Goal: Information Seeking & Learning: Learn about a topic

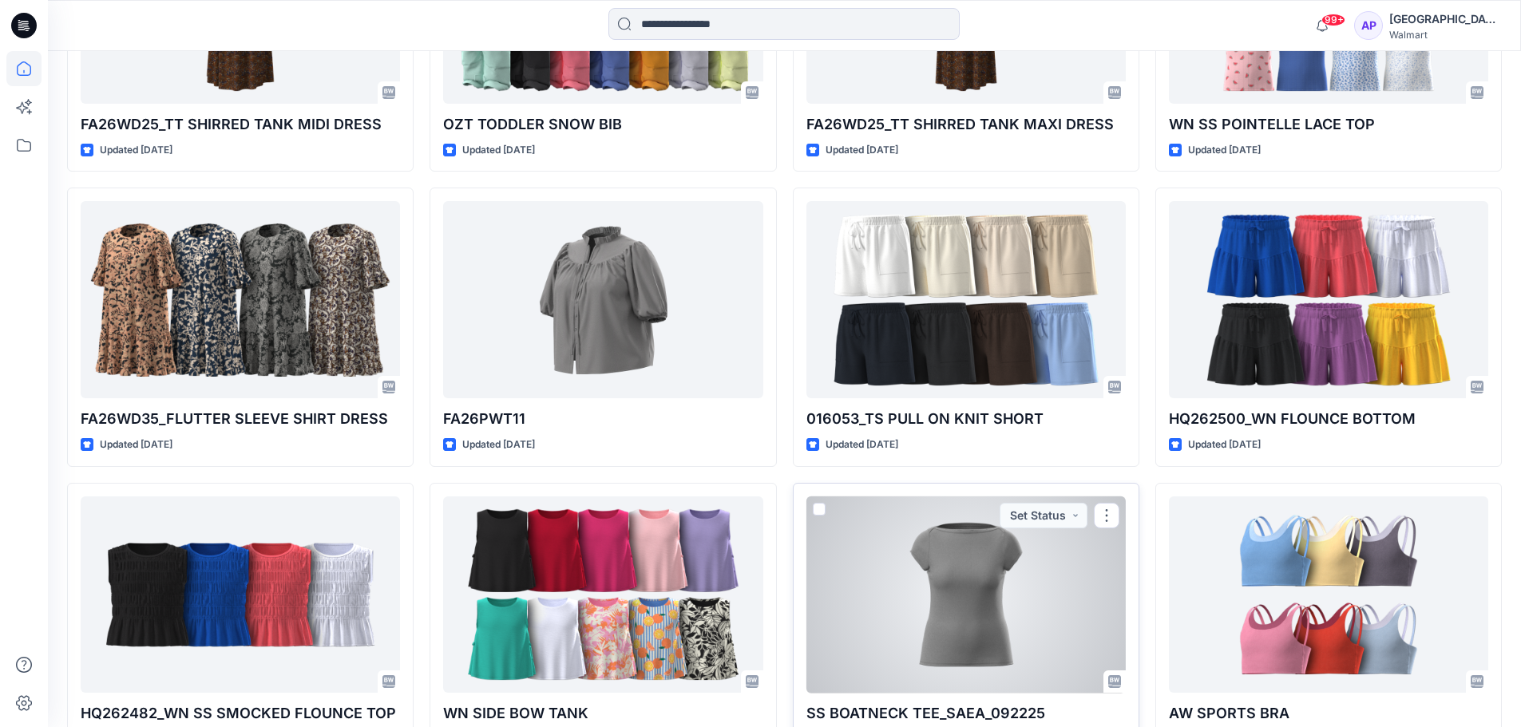
scroll to position [4901, 0]
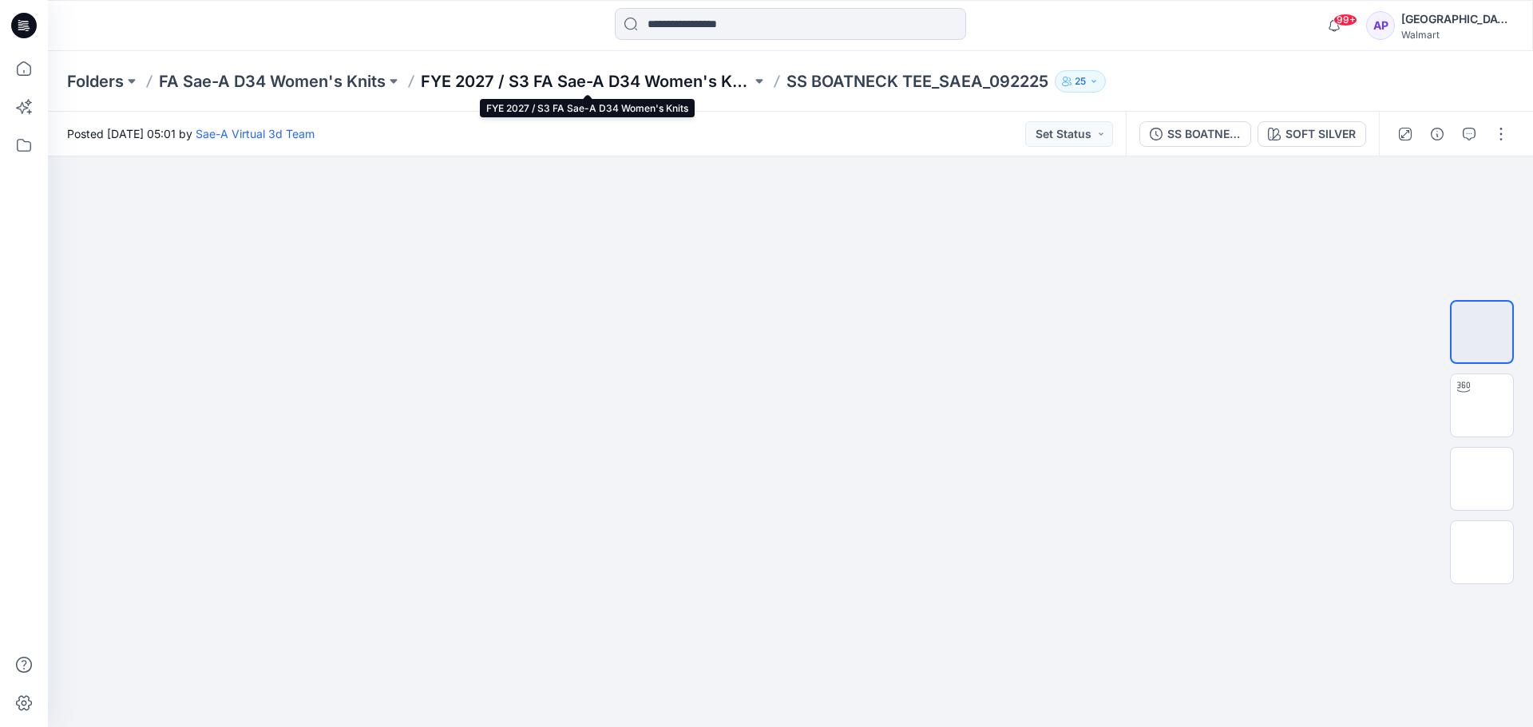
click at [628, 89] on p "FYE 2027 / S3 FA Sae-A D34 Women's Knits" at bounding box center [586, 81] width 331 height 22
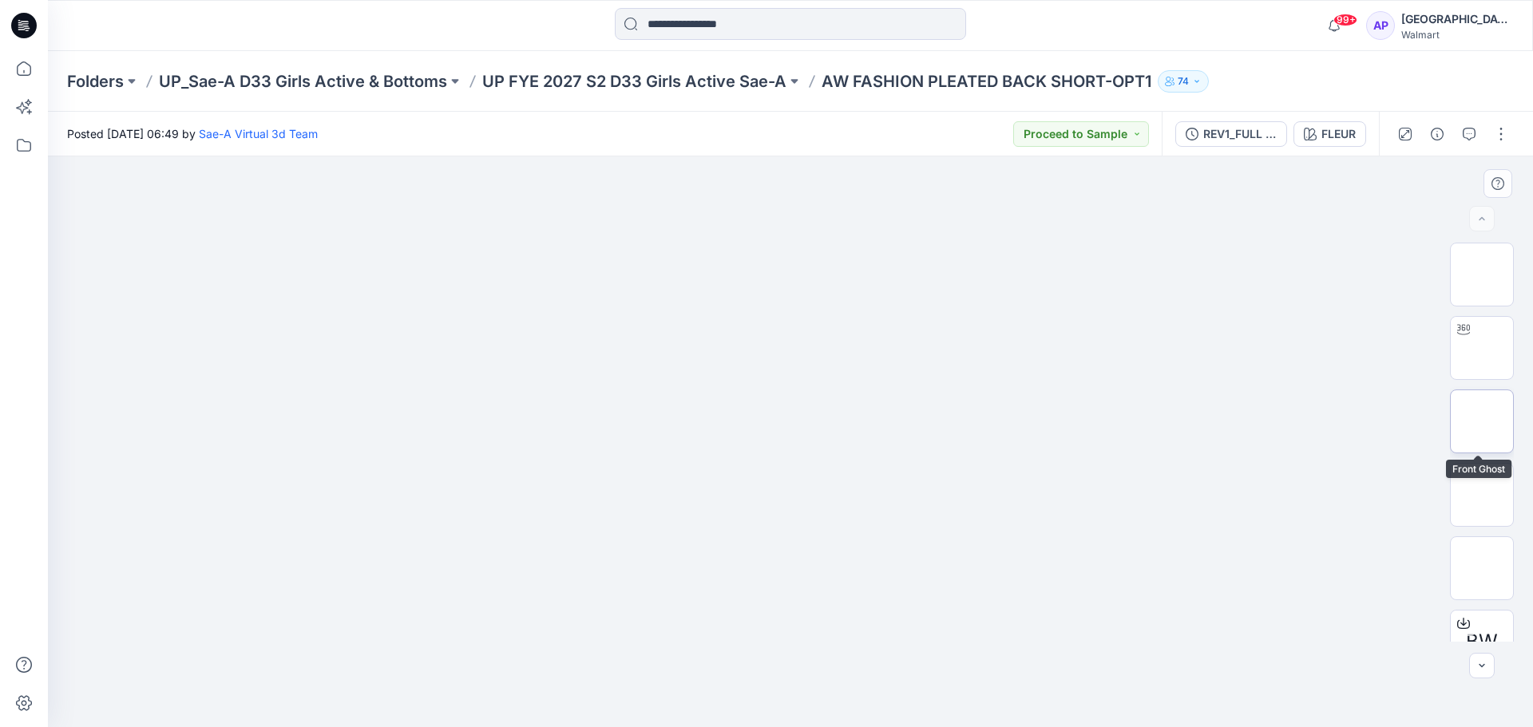
click at [1482, 422] on img at bounding box center [1482, 422] width 0 height 0
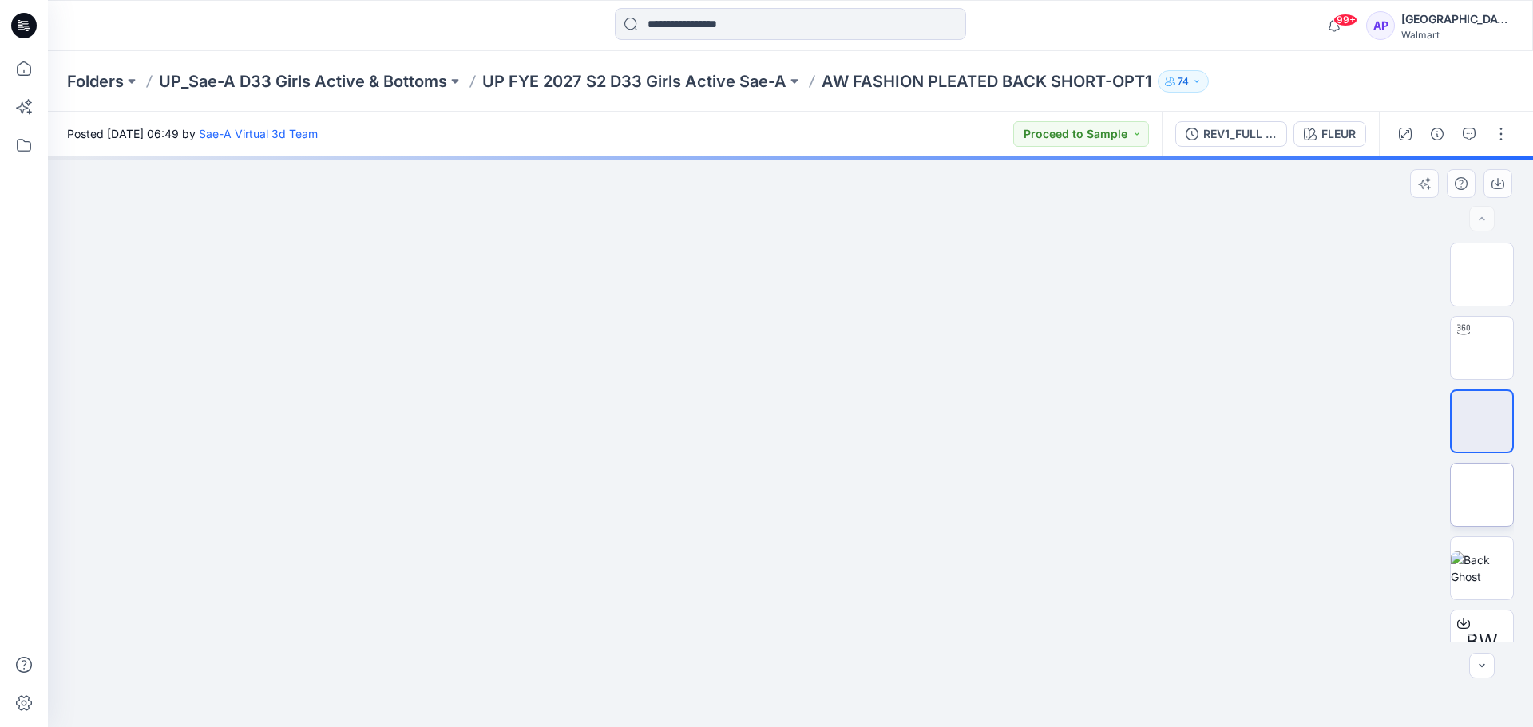
click at [1482, 495] on img at bounding box center [1482, 495] width 0 height 0
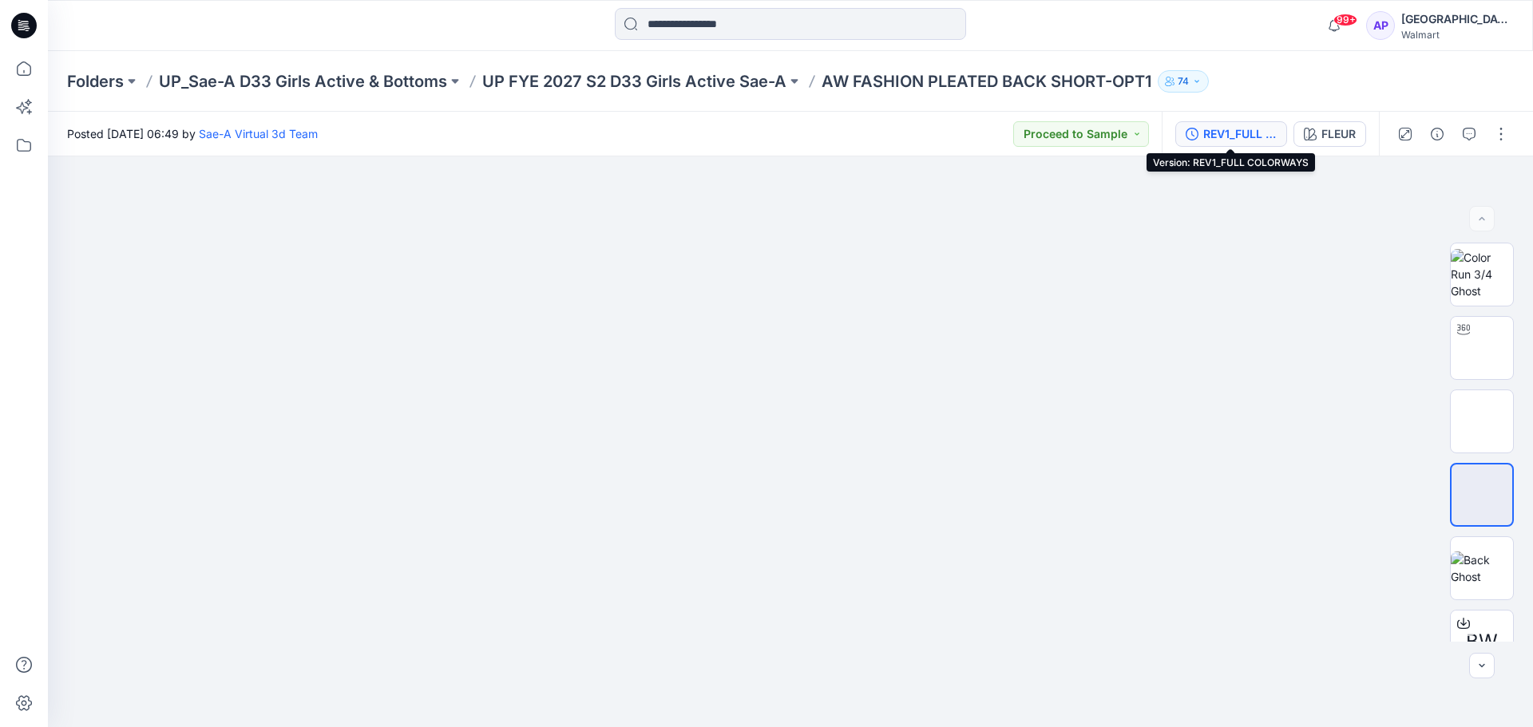
click at [1187, 139] on icon "button" at bounding box center [1192, 134] width 13 height 13
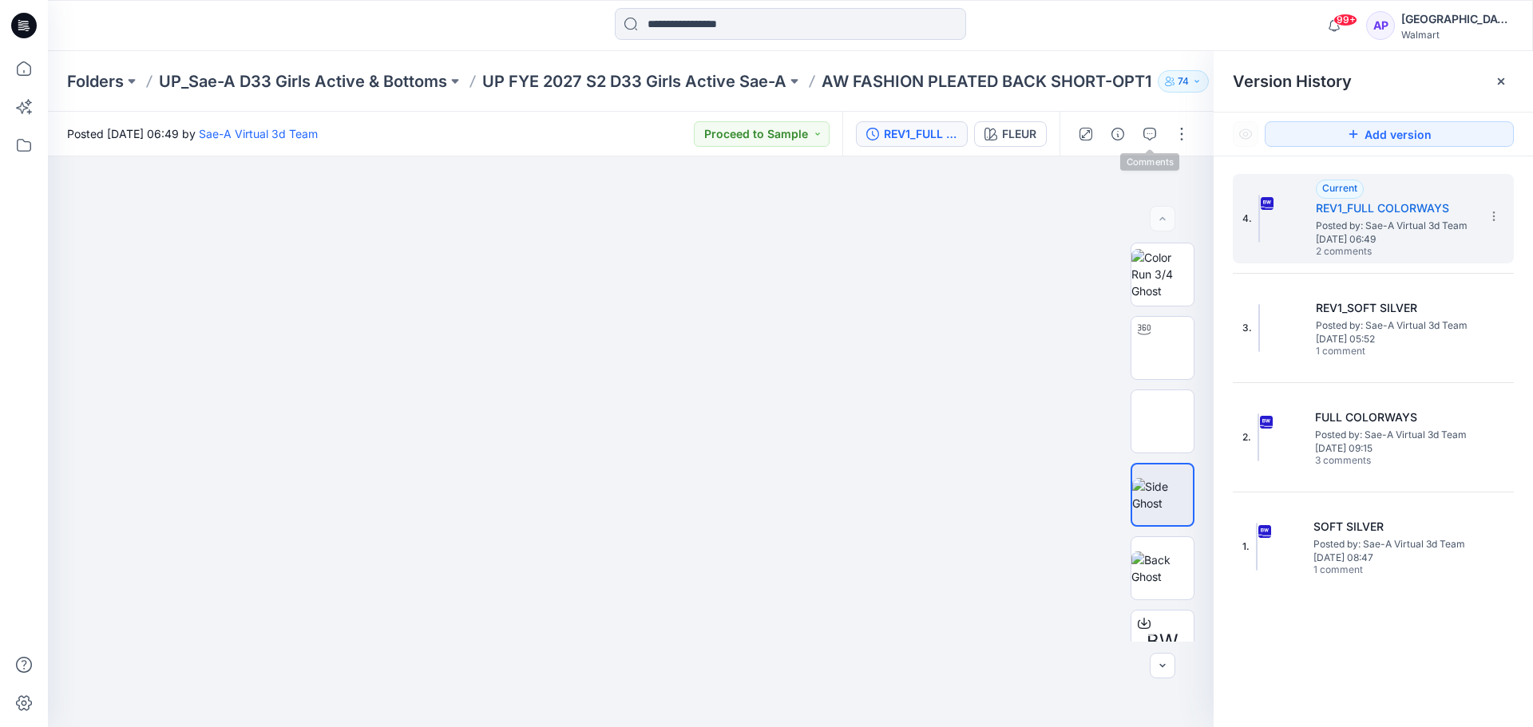
click at [1167, 128] on div at bounding box center [1134, 134] width 148 height 45
click at [1155, 133] on icon "button" at bounding box center [1149, 134] width 13 height 13
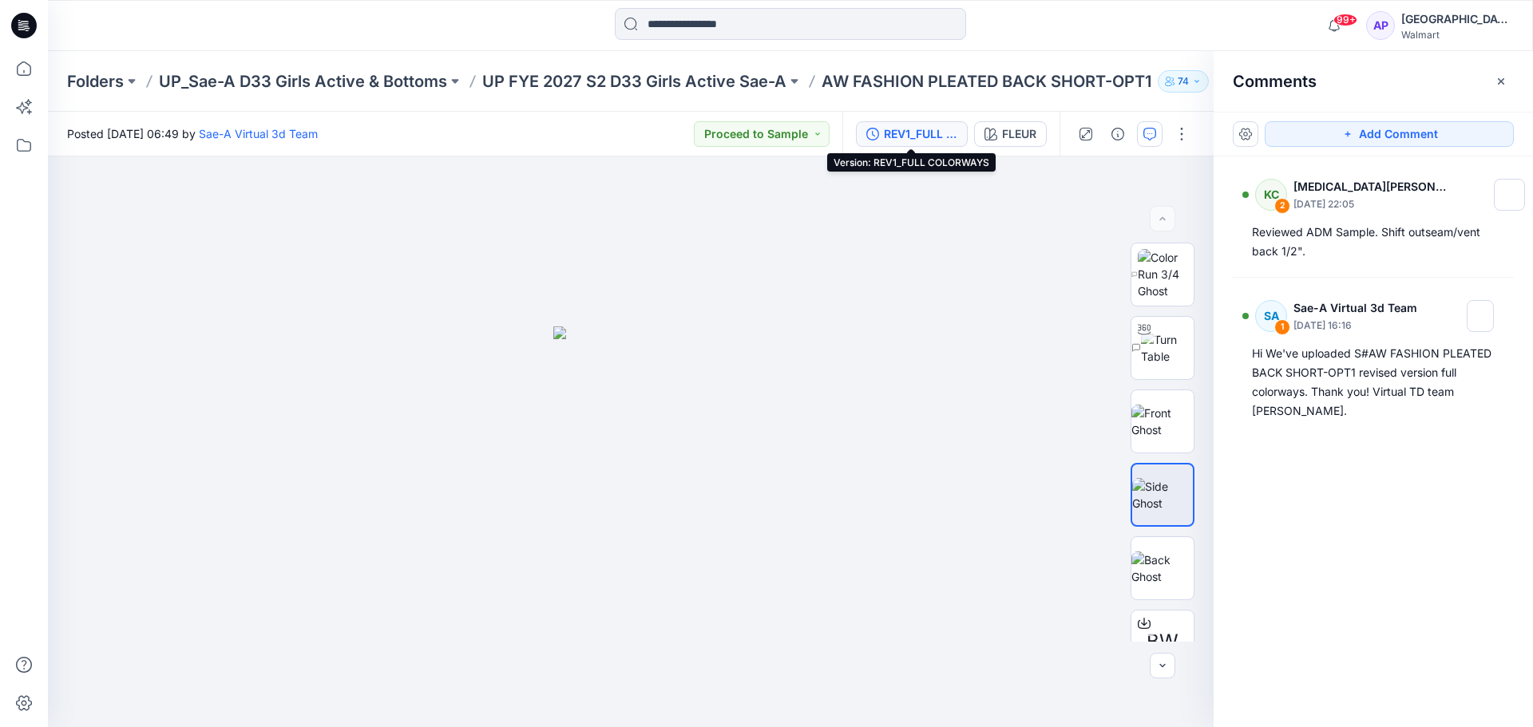
click at [921, 129] on div "REV1_FULL COLORWAYS" at bounding box center [920, 134] width 73 height 18
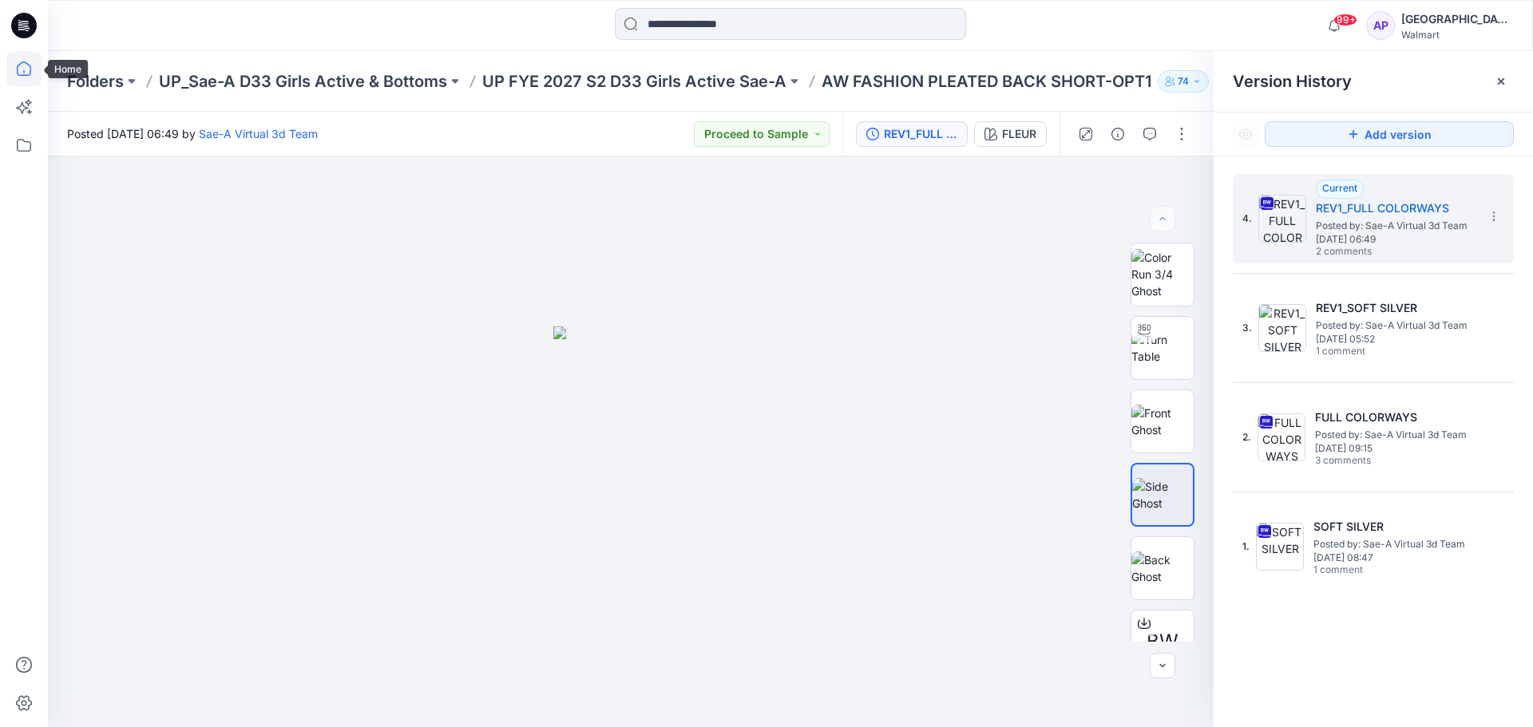
click at [30, 66] on icon at bounding box center [24, 68] width 14 height 14
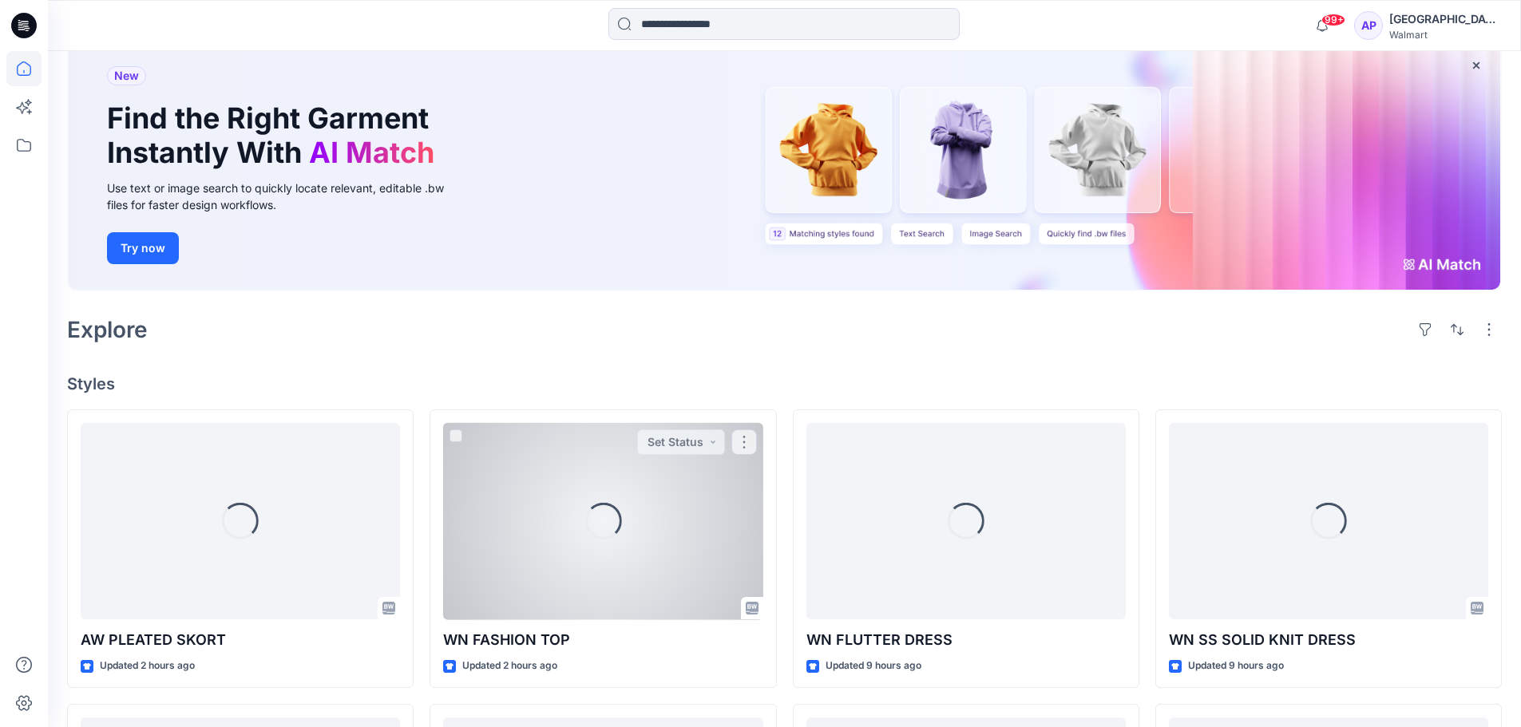
scroll to position [100, 0]
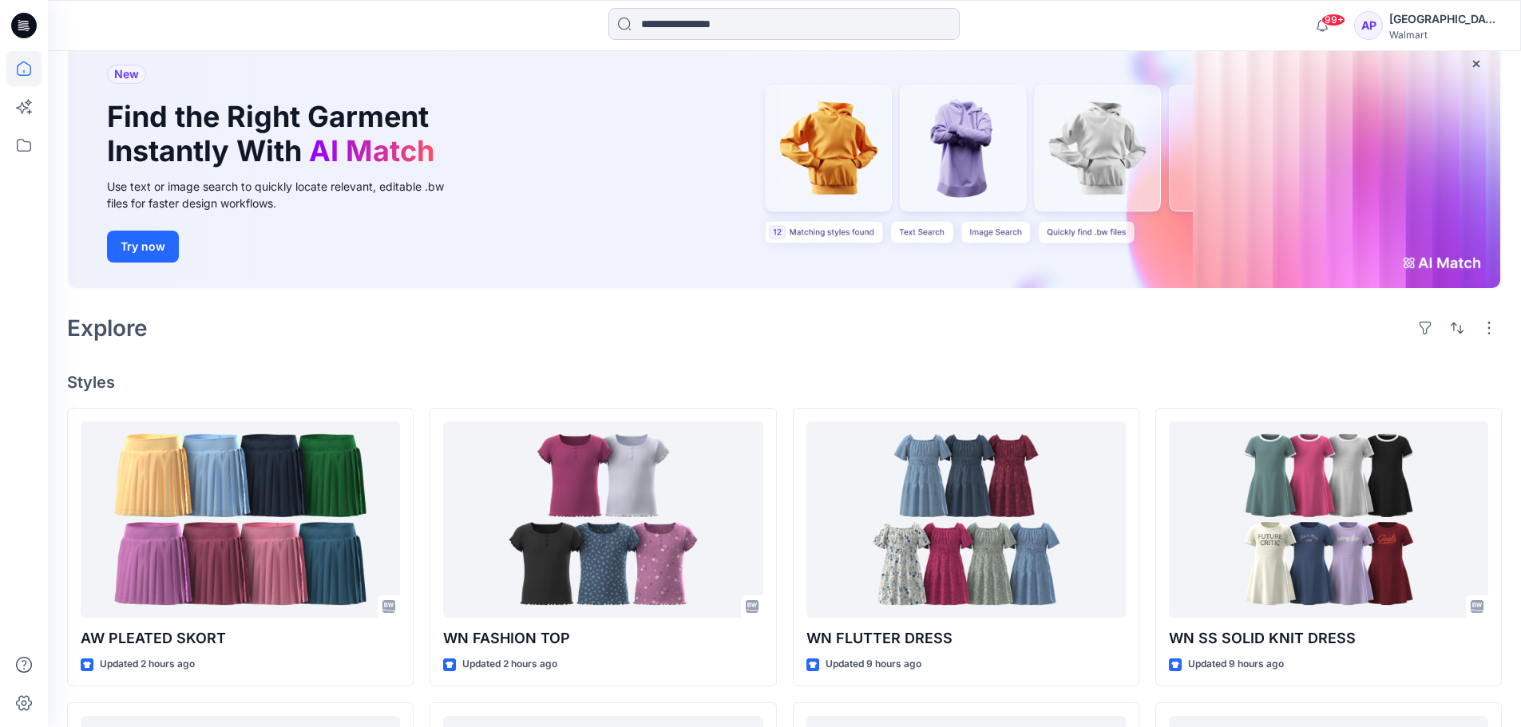
click at [725, 38] on input at bounding box center [783, 24] width 351 height 32
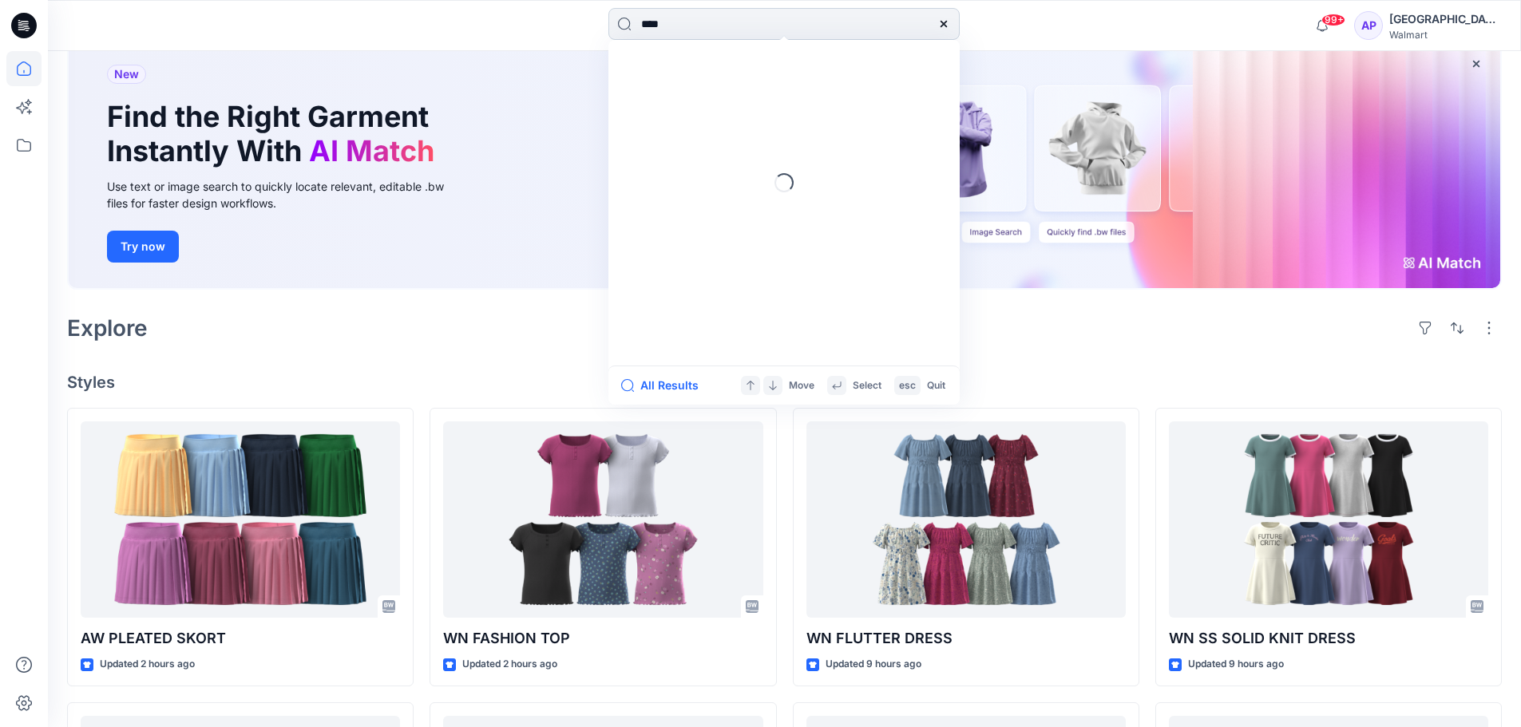
type input "*****"
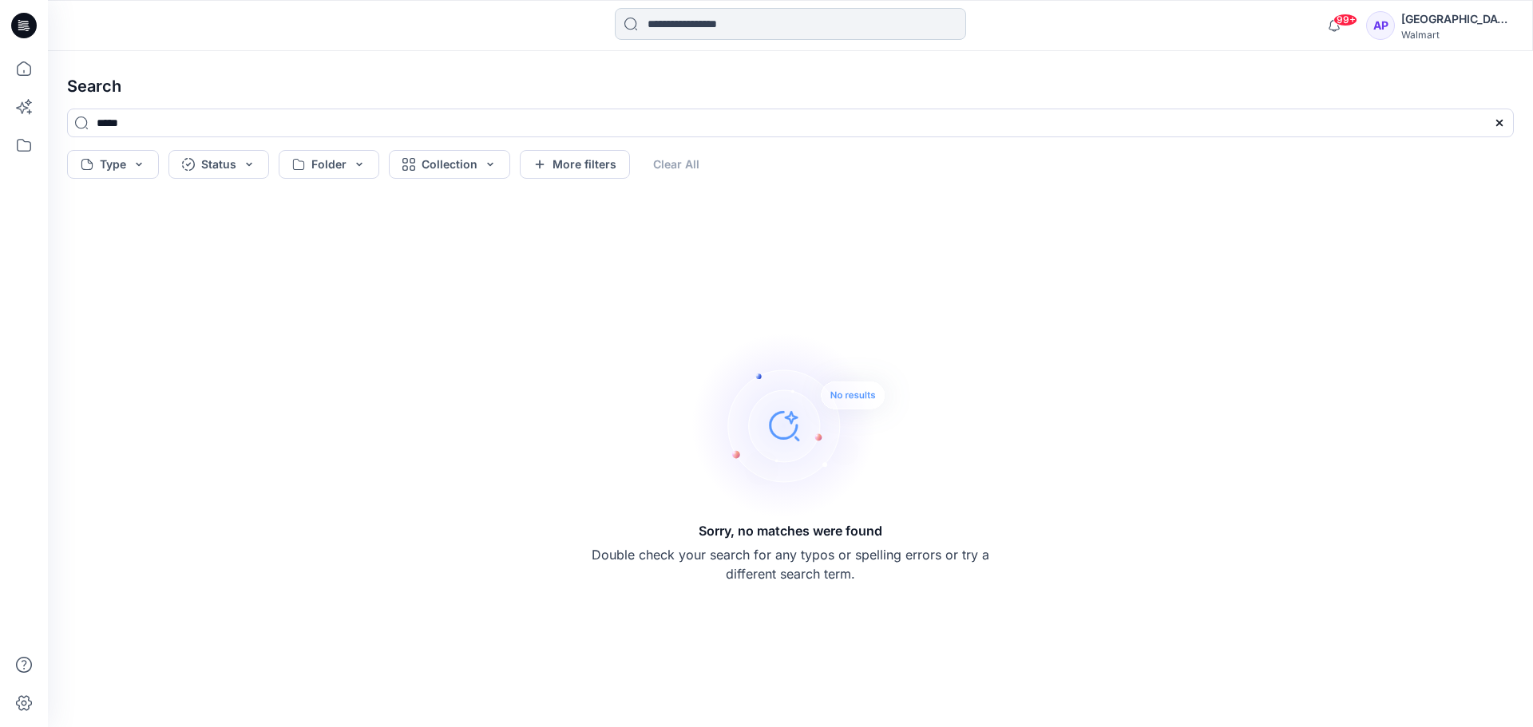
click at [702, 25] on input at bounding box center [790, 24] width 351 height 32
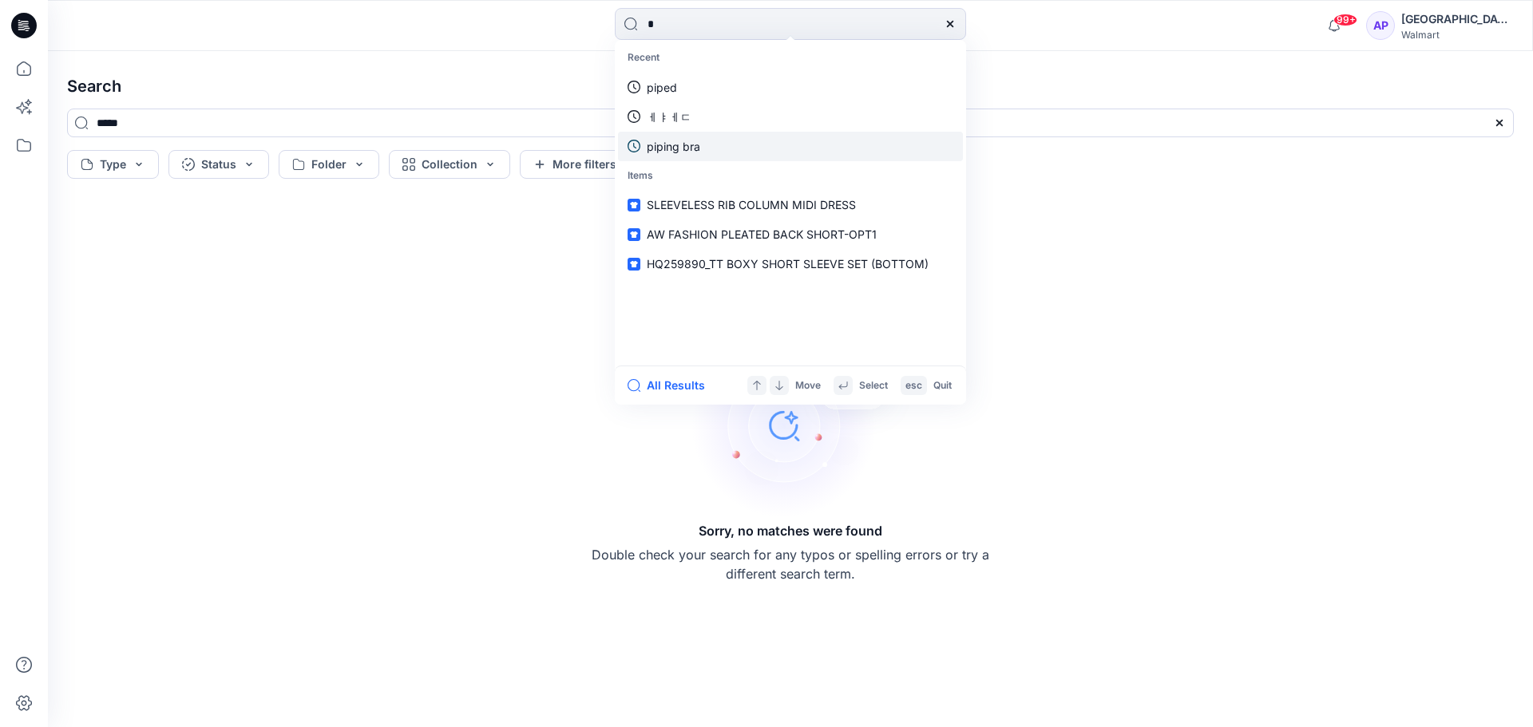
type input "*"
click at [729, 152] on link "piping bra" at bounding box center [790, 147] width 345 height 30
type input "**********"
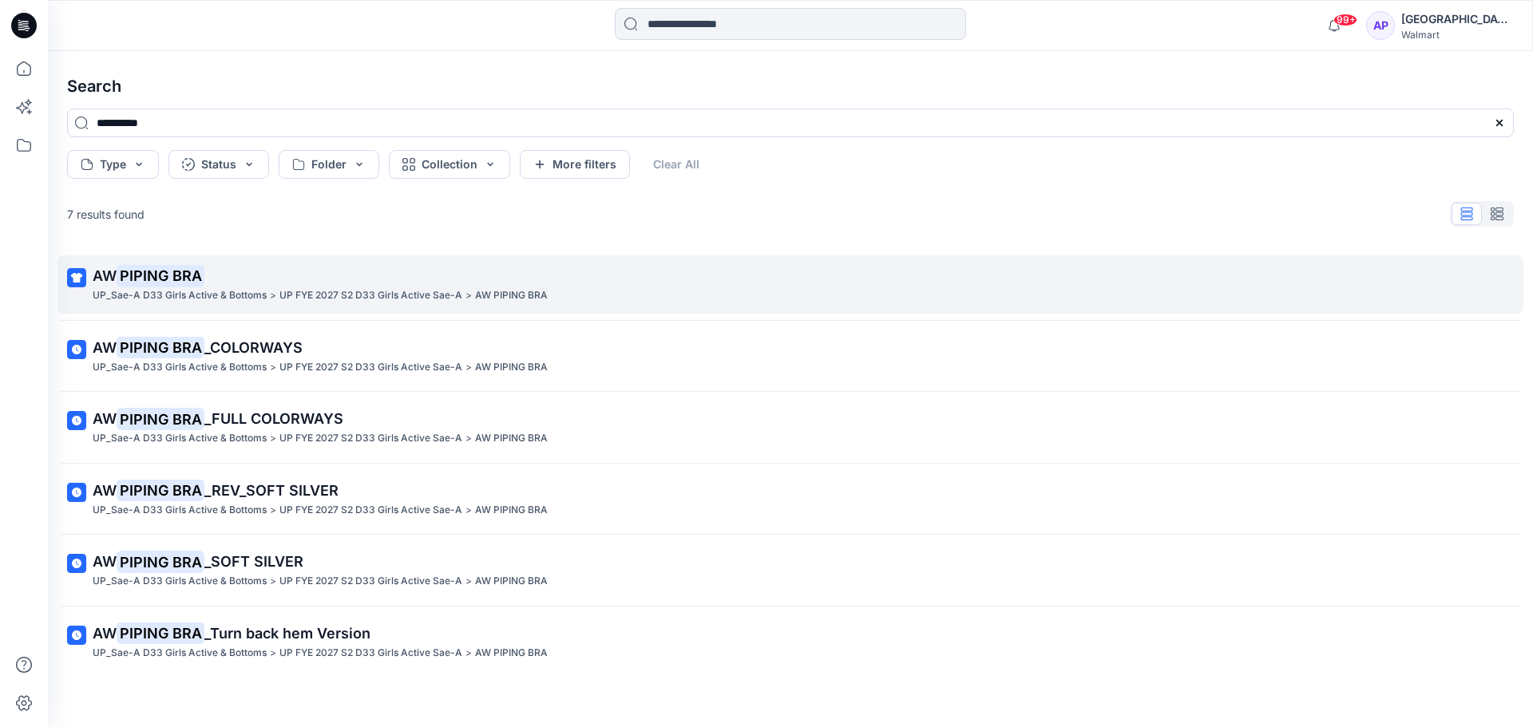
click at [346, 291] on p "UP FYE 2027 S2 D33 Girls Active Sae-A" at bounding box center [370, 295] width 183 height 17
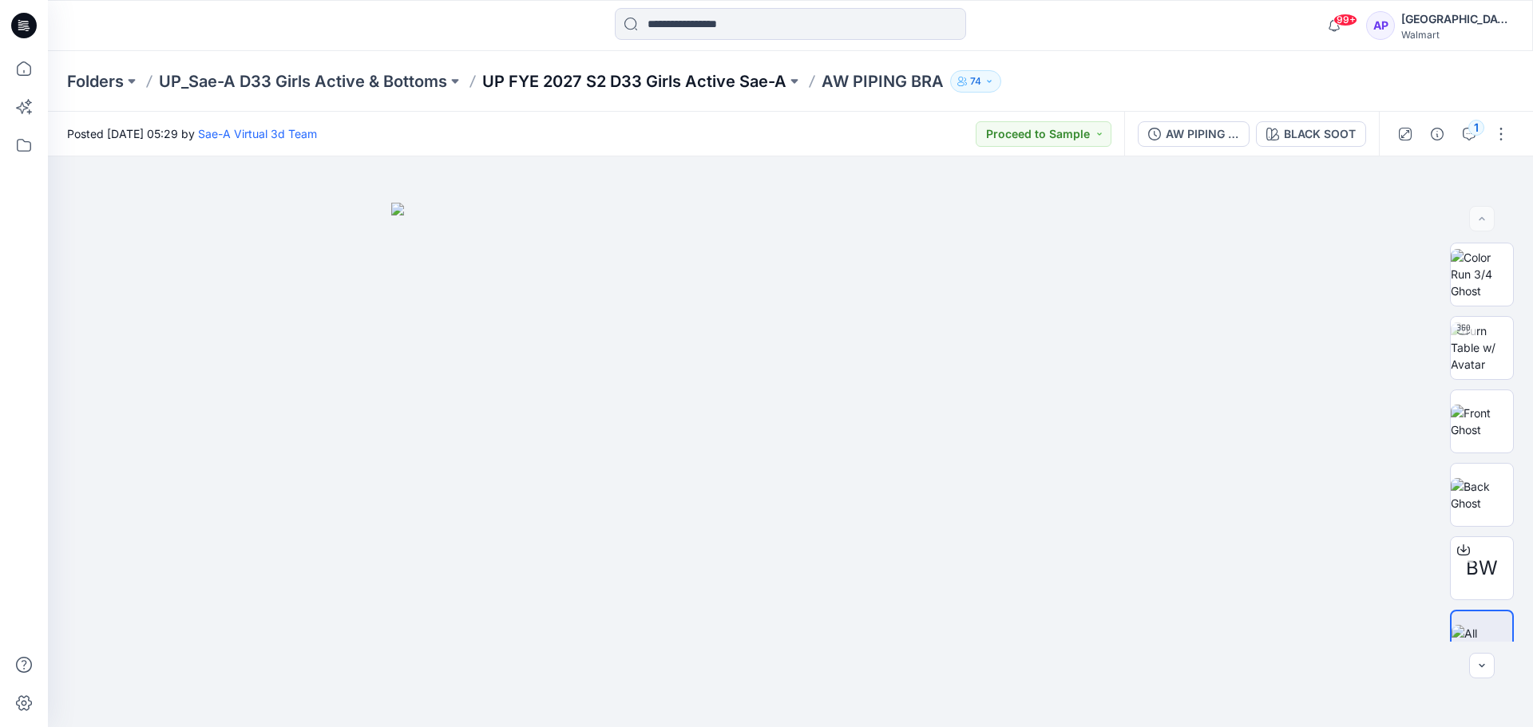
click at [571, 85] on p "UP FYE 2027 S2 D33 Girls Active Sae-A" at bounding box center [634, 81] width 304 height 22
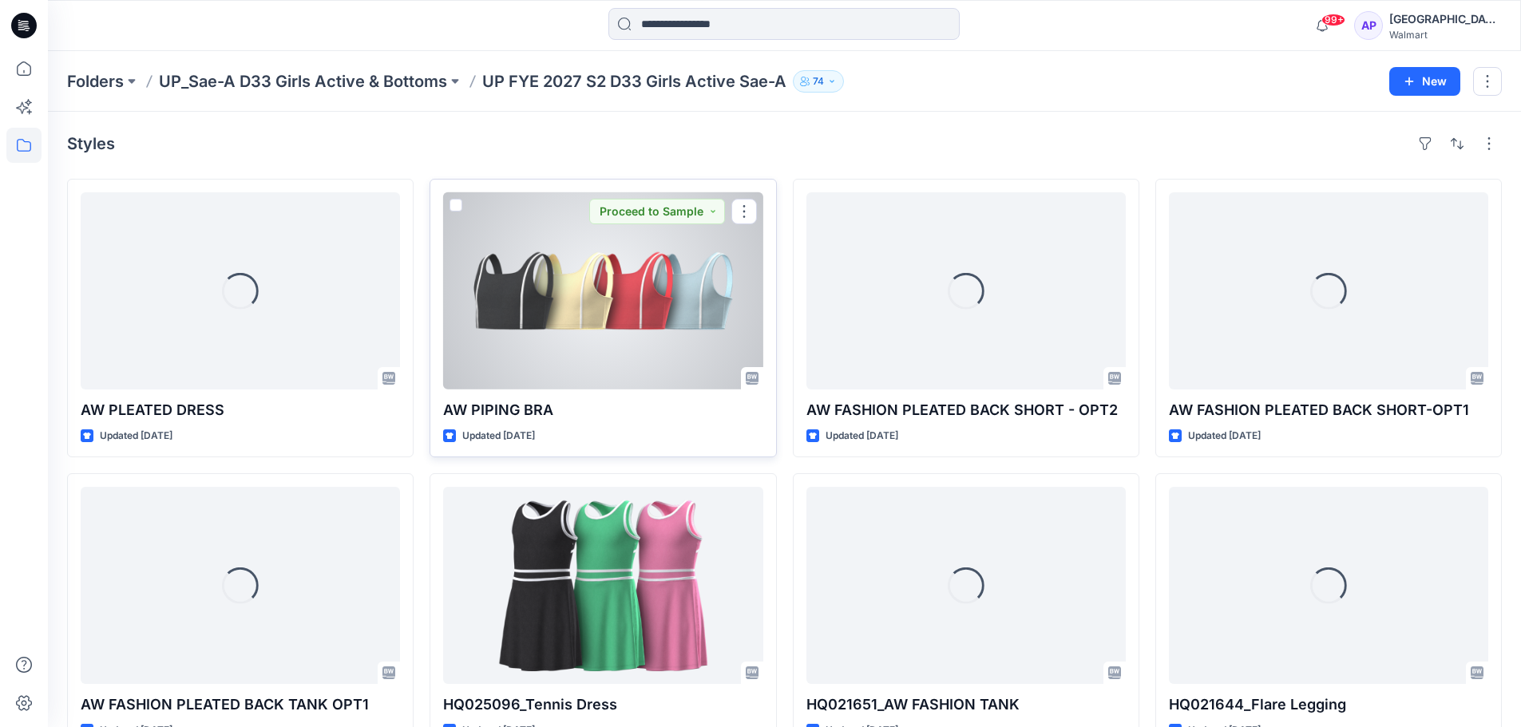
click at [636, 348] on div at bounding box center [602, 290] width 319 height 197
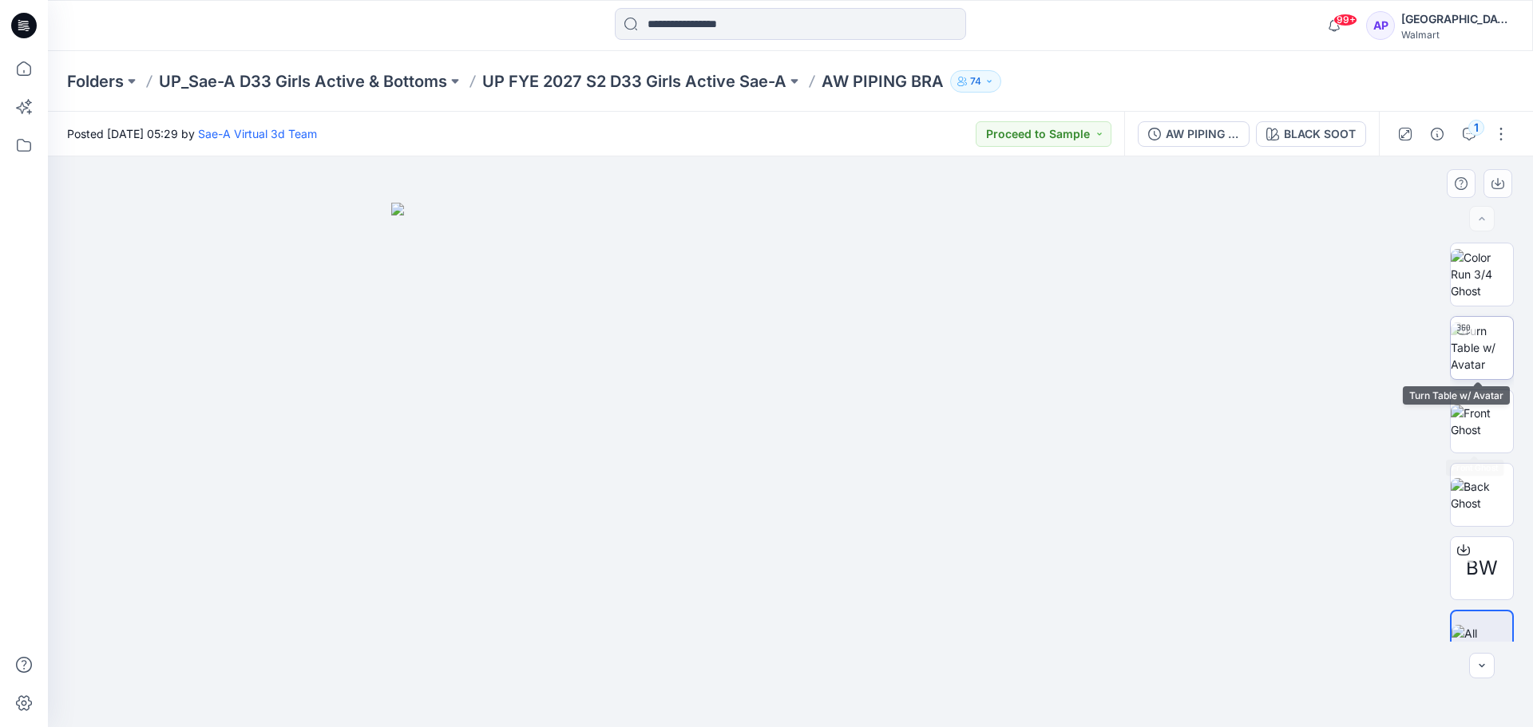
click at [1488, 350] on img at bounding box center [1482, 348] width 62 height 50
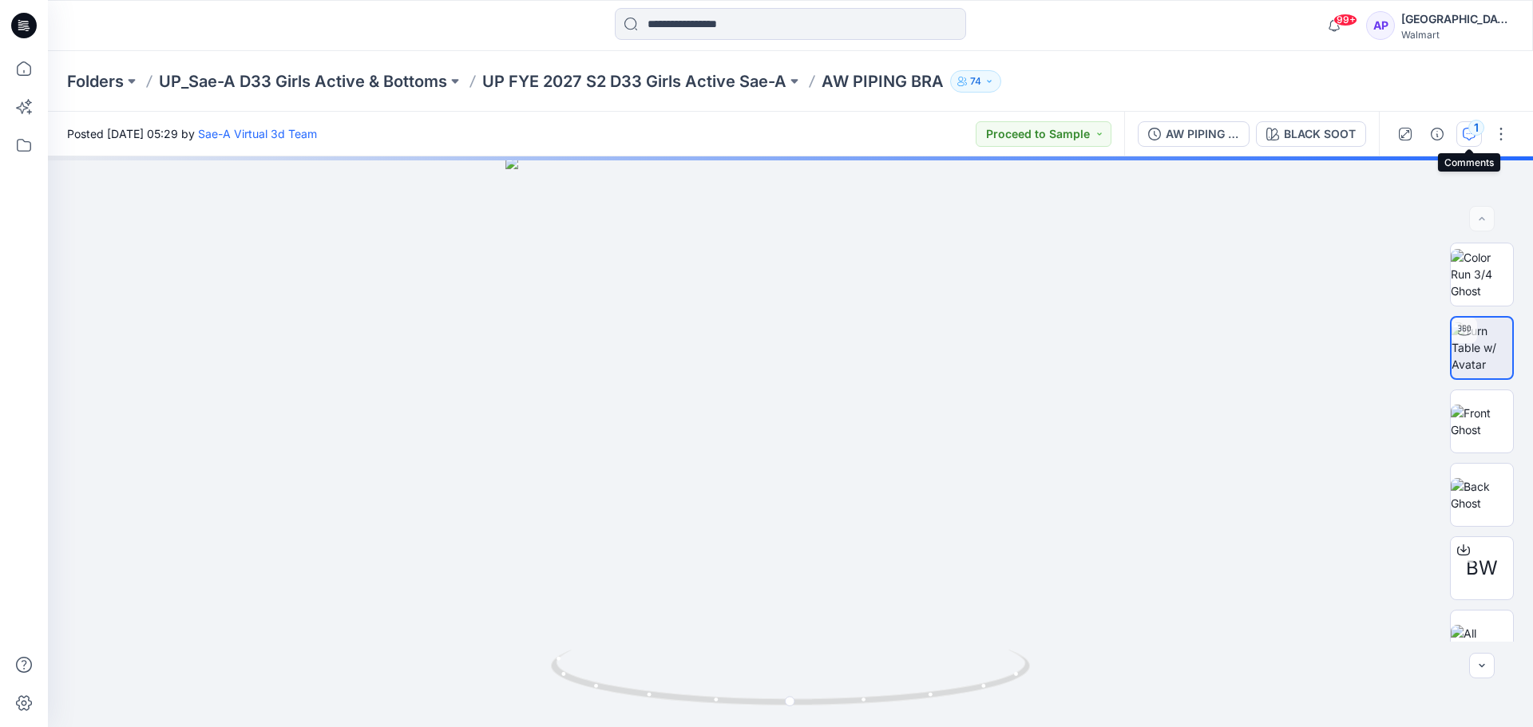
click at [1472, 135] on icon "button" at bounding box center [1469, 134] width 13 height 13
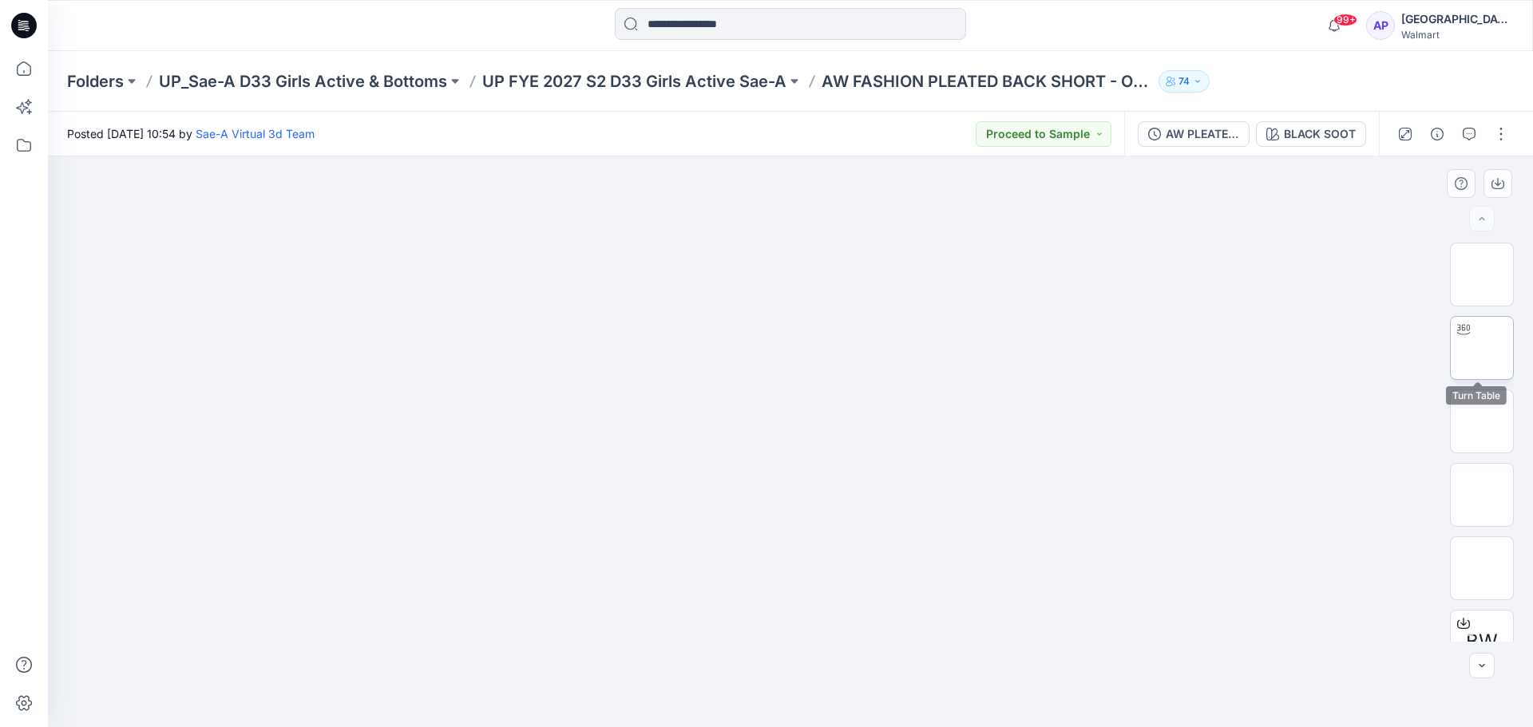
click at [1454, 336] on div at bounding box center [1464, 330] width 26 height 26
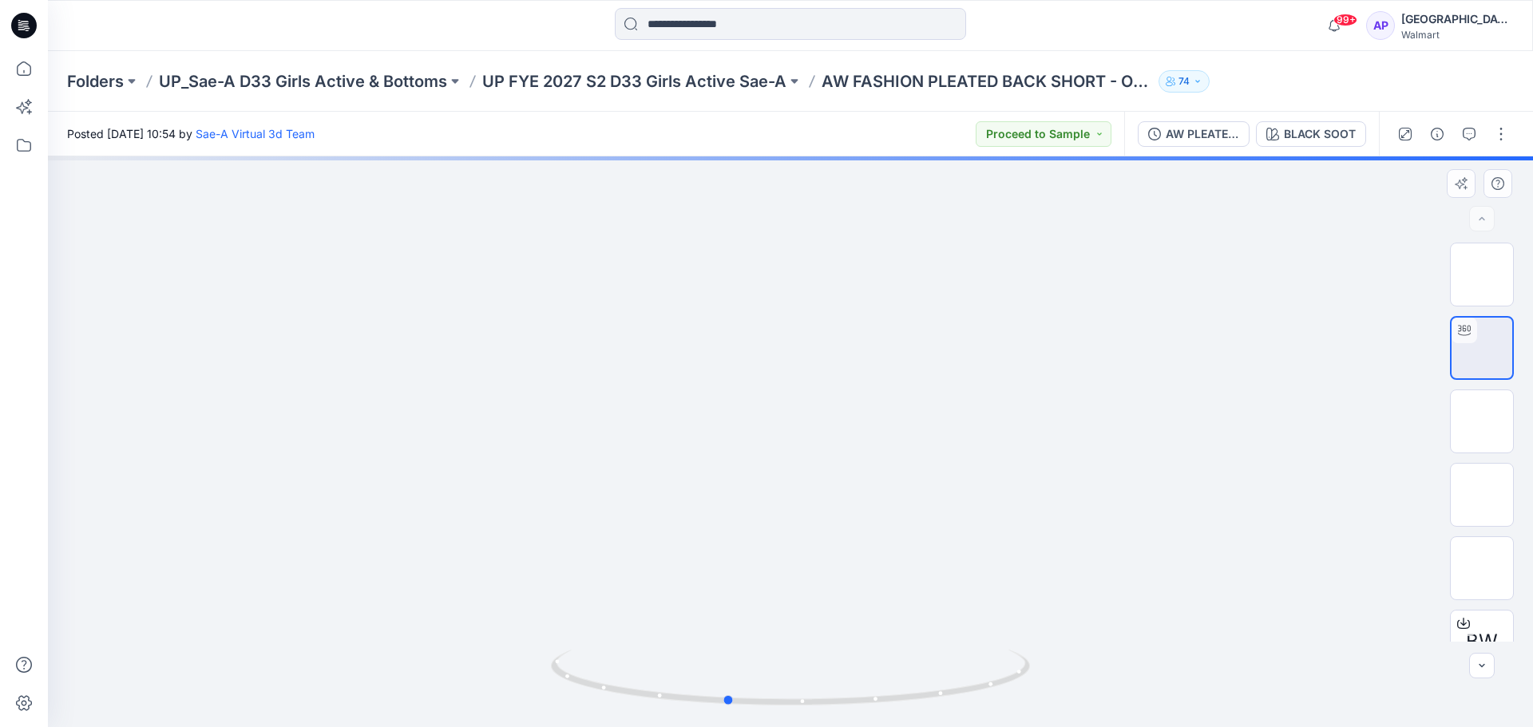
drag, startPoint x: 942, startPoint y: 697, endPoint x: 1135, endPoint y: 555, distance: 239.9
click at [893, 685] on icon at bounding box center [792, 680] width 483 height 60
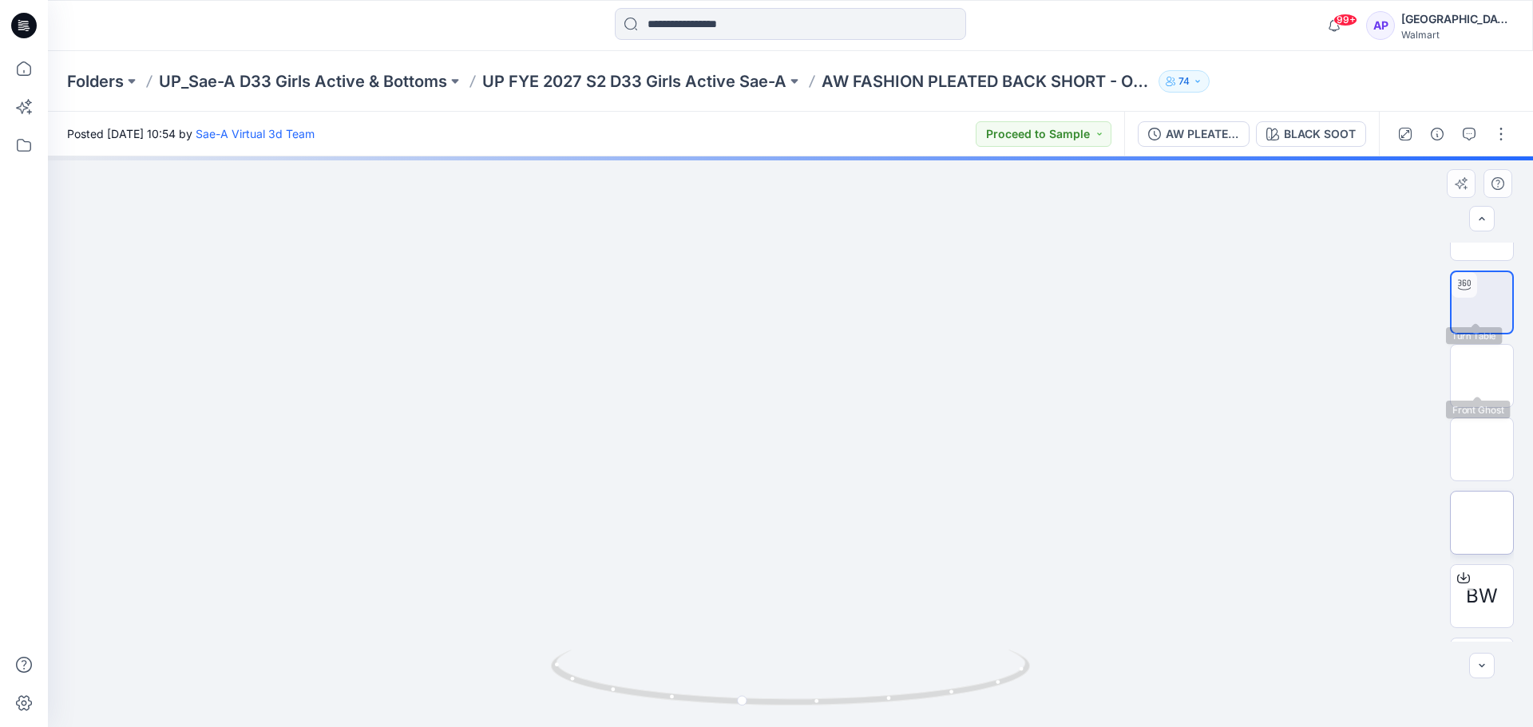
scroll to position [105, 0]
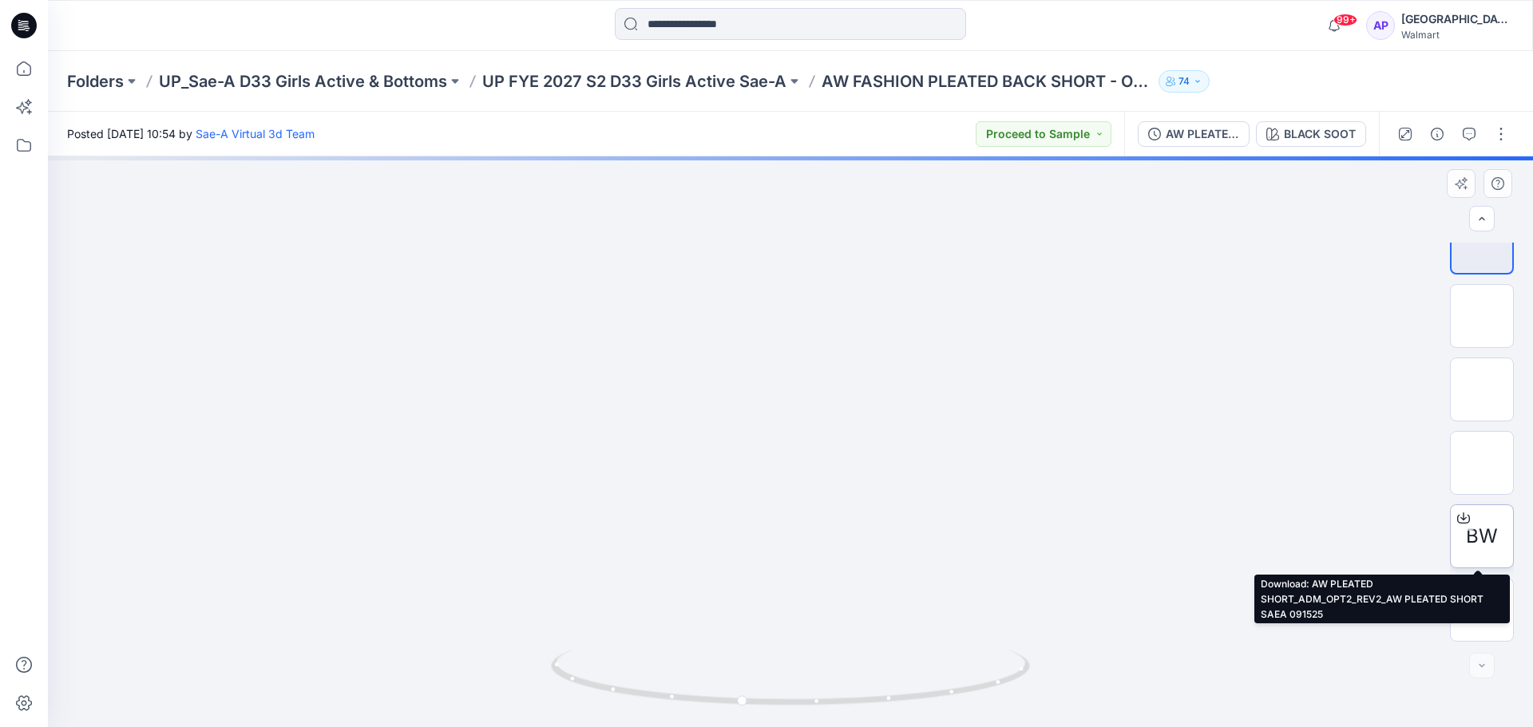
click at [1477, 529] on span "BW" at bounding box center [1482, 536] width 32 height 29
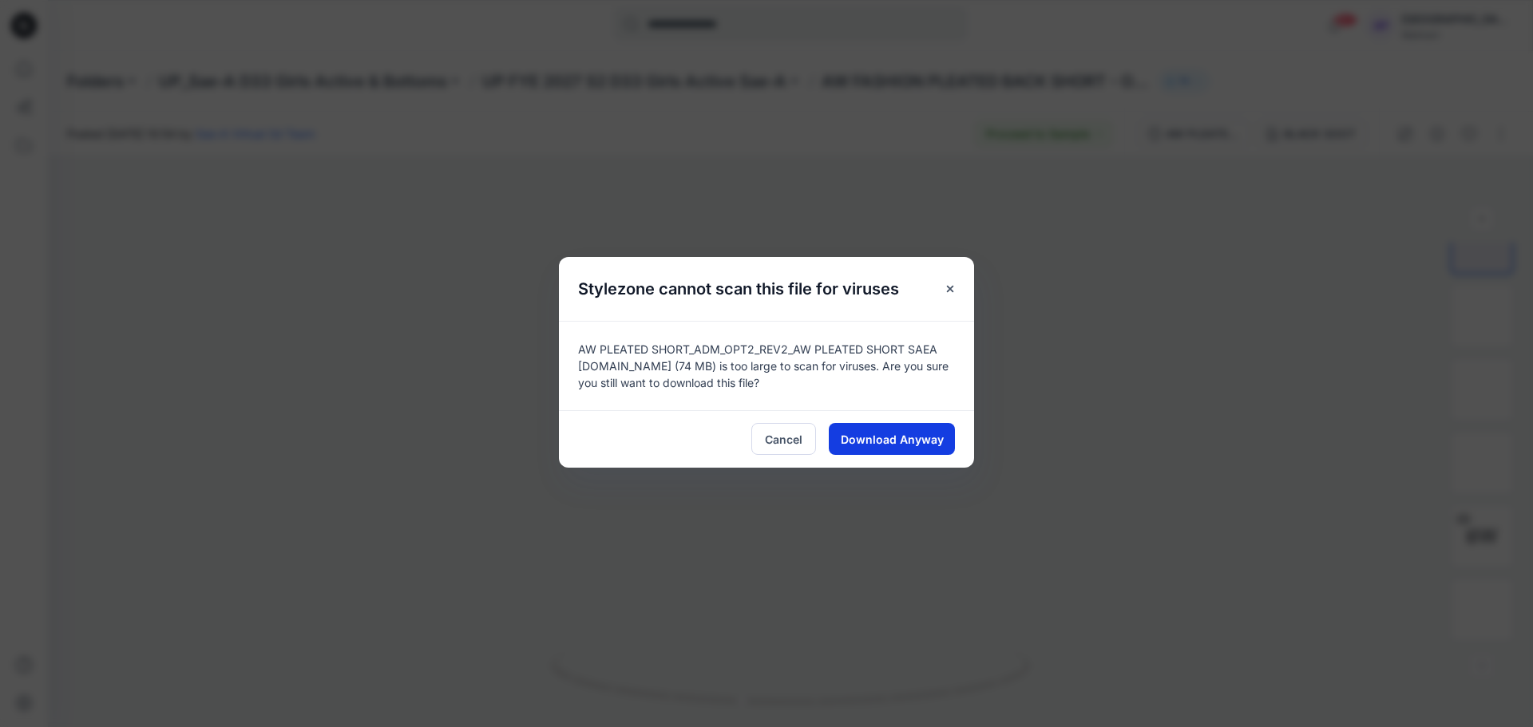
drag, startPoint x: 874, startPoint y: 417, endPoint x: 881, endPoint y: 426, distance: 10.9
click at [876, 418] on div "Cancel Download Anyway" at bounding box center [766, 438] width 415 height 57
click at [884, 432] on span "Download Anyway" at bounding box center [892, 439] width 103 height 17
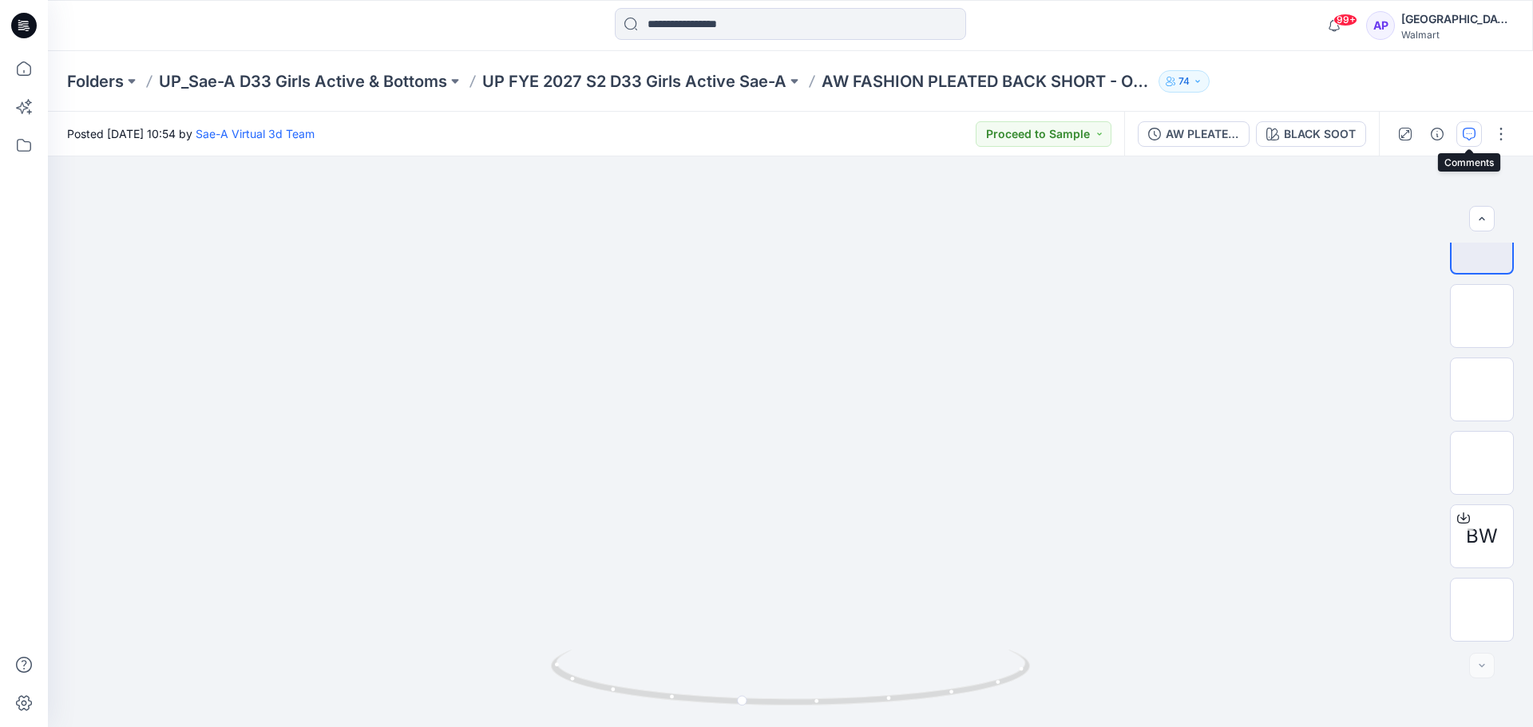
click at [1468, 125] on button "button" at bounding box center [1469, 134] width 26 height 26
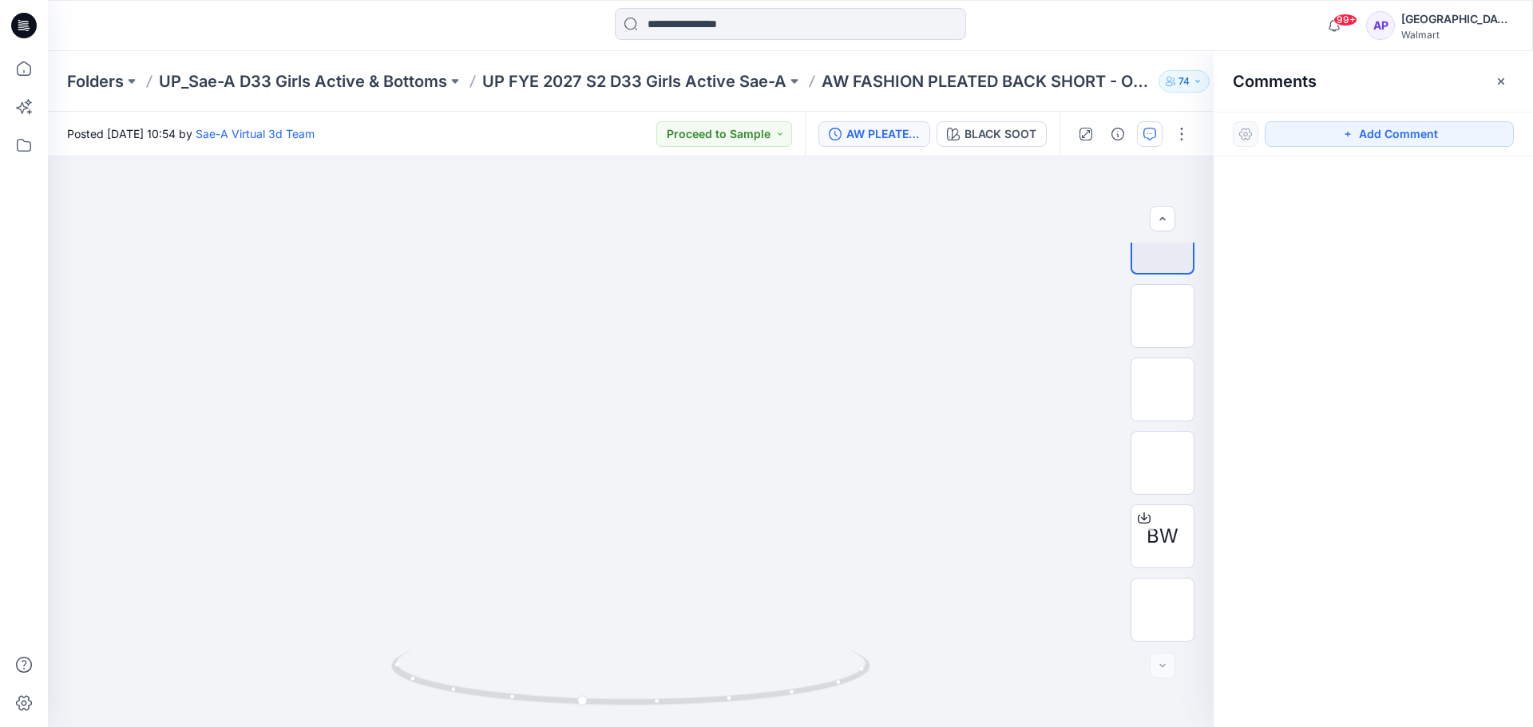
click at [865, 145] on button "AW PLEATED SHORT_ADM_OPT2_REV2_AW PLEATED SHORT SAEA 091525" at bounding box center [874, 134] width 112 height 26
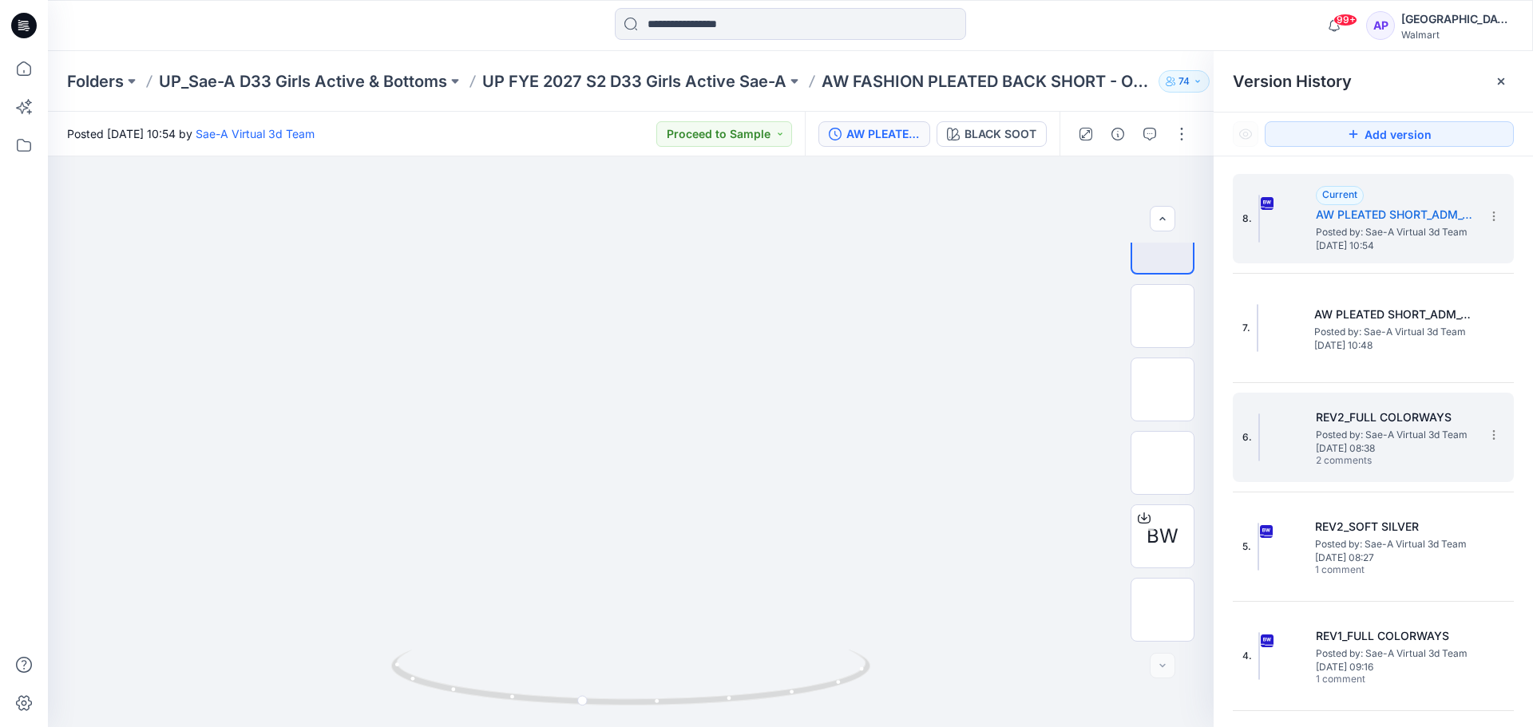
click at [1390, 425] on h5 "REV2_FULL COLORWAYS" at bounding box center [1396, 417] width 160 height 19
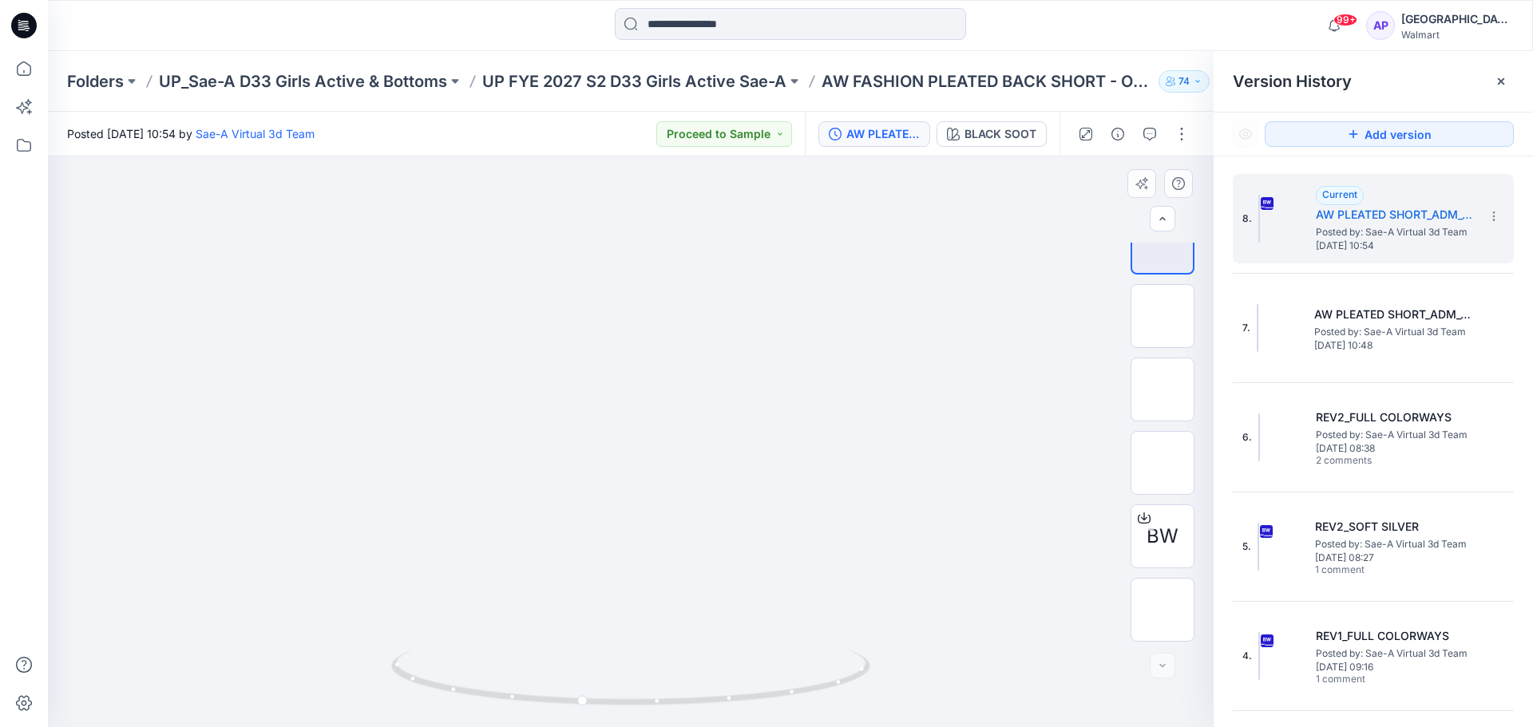
scroll to position [0, 0]
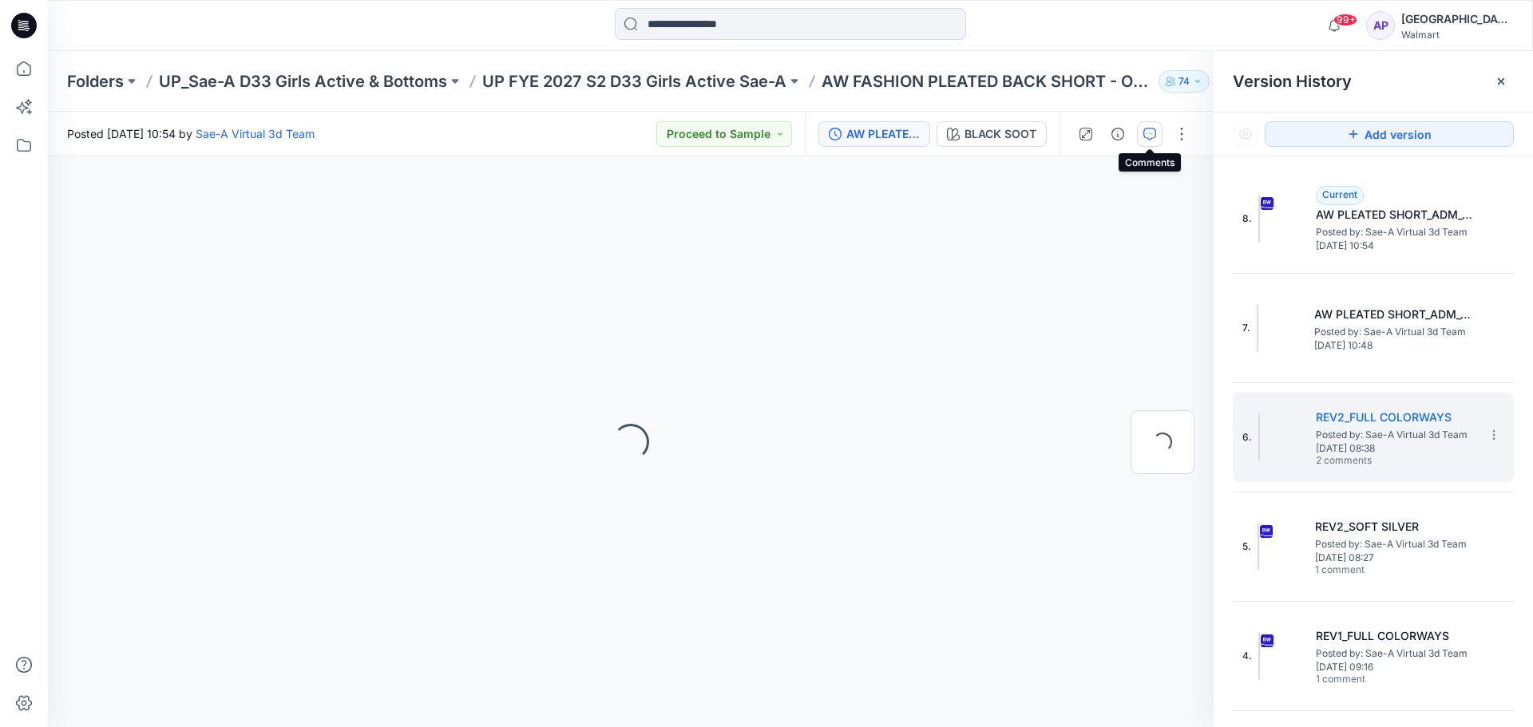
click at [1148, 132] on icon "button" at bounding box center [1149, 134] width 13 height 13
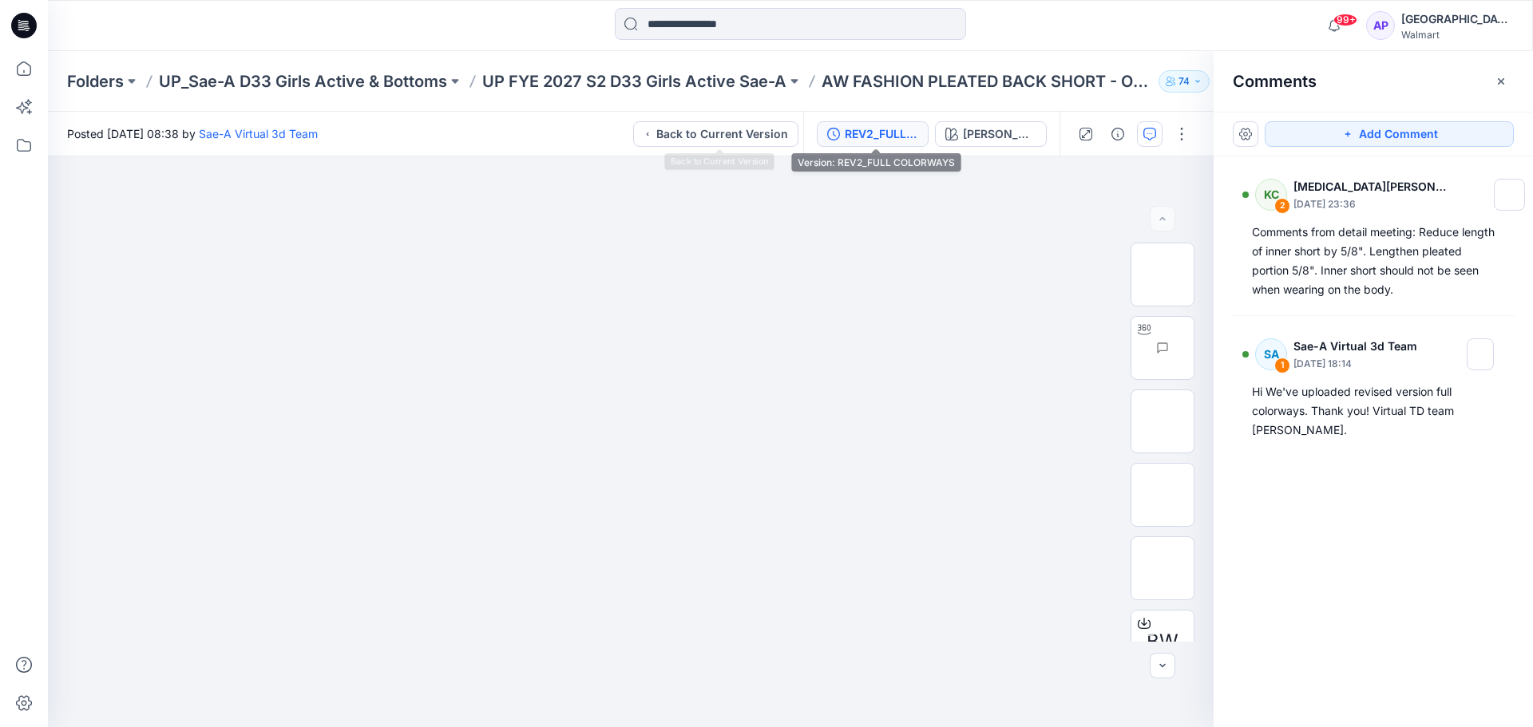
click at [862, 124] on button "REV2_FULL COLORWAYS" at bounding box center [873, 134] width 112 height 26
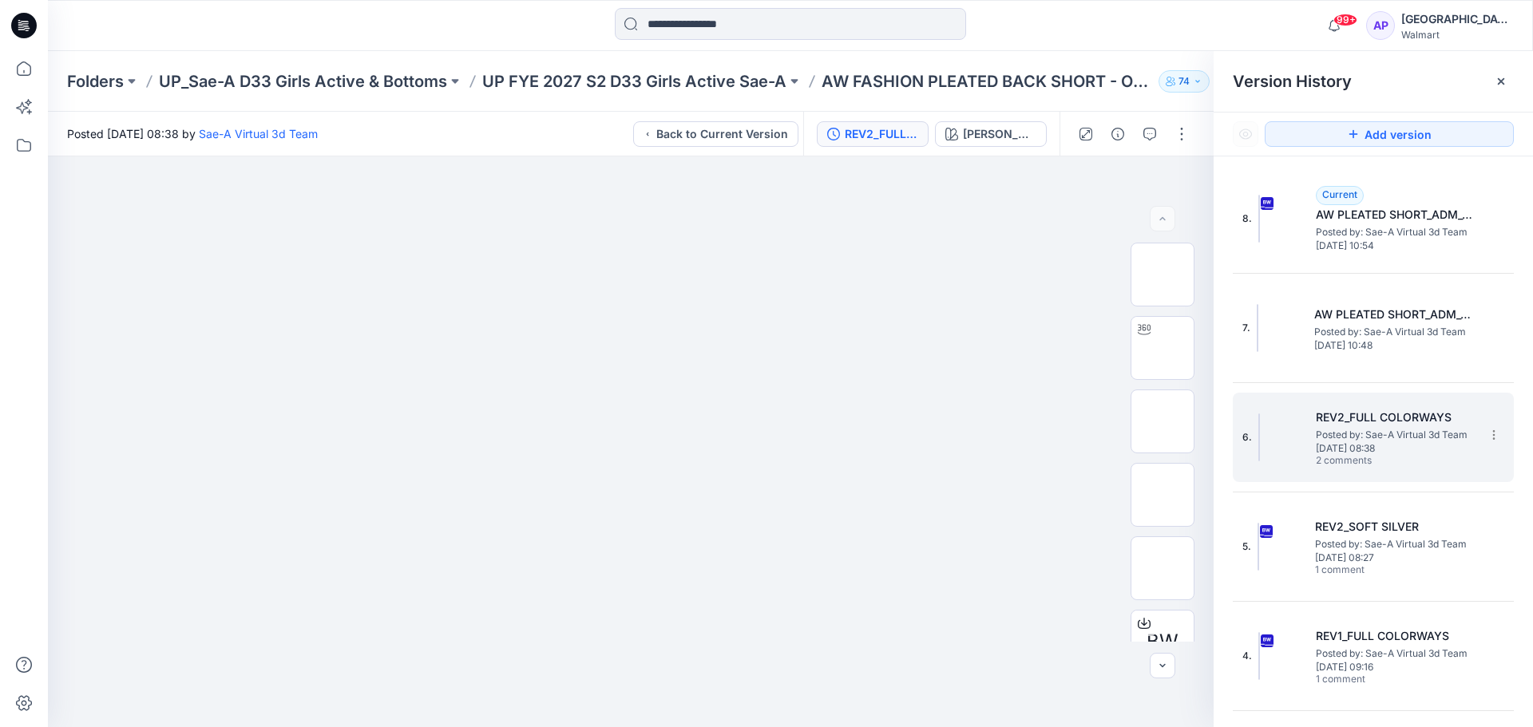
click at [1357, 437] on span "Posted by: Sae-A Virtual 3d Team" at bounding box center [1396, 435] width 160 height 16
click at [1349, 455] on span "2 comments" at bounding box center [1372, 461] width 112 height 13
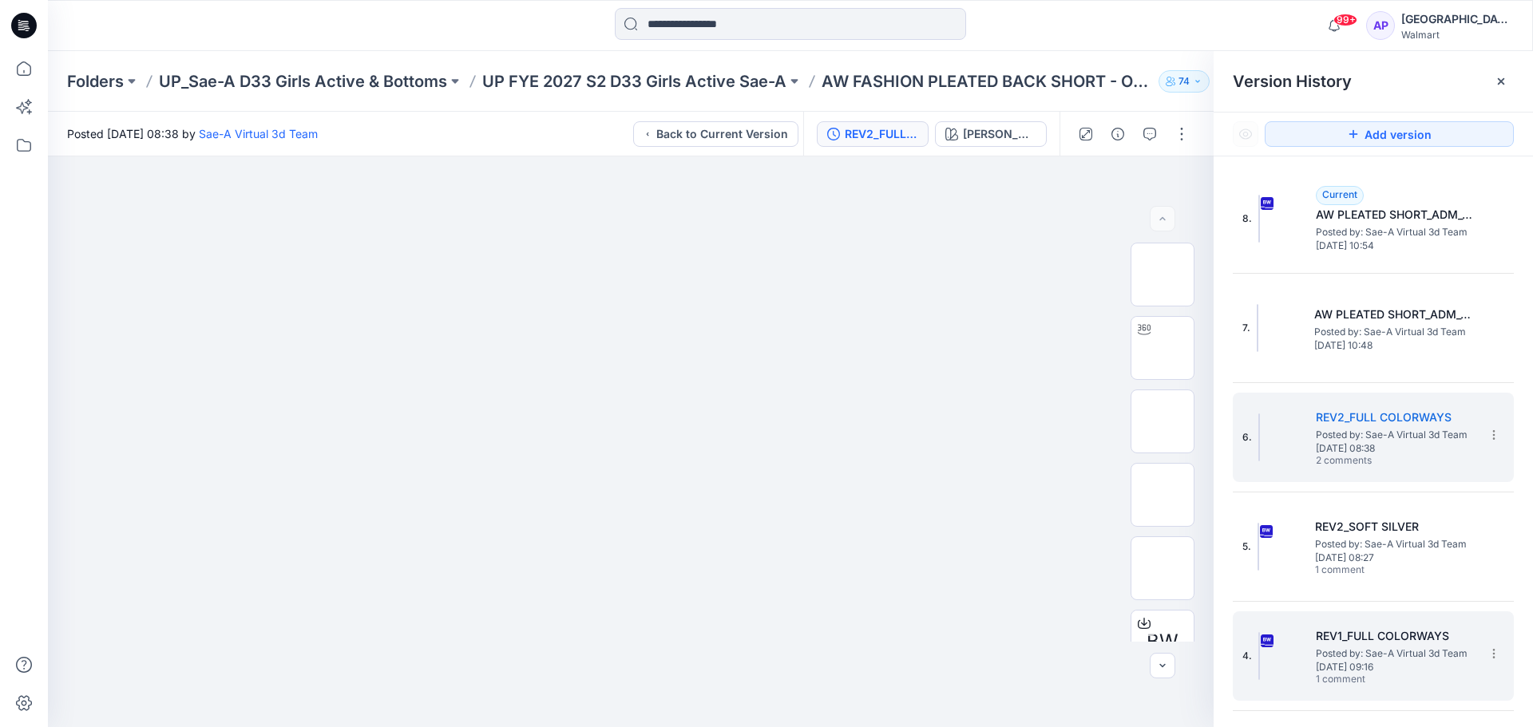
click at [1412, 612] on div "4. REV1_FULL COLORWAYS Posted by: Sae-A Virtual 3d Team Monday, July 21, 2025 0…" at bounding box center [1373, 656] width 281 height 89
click at [1380, 632] on h5 "REV1_FULL COLORWAYS" at bounding box center [1396, 636] width 160 height 19
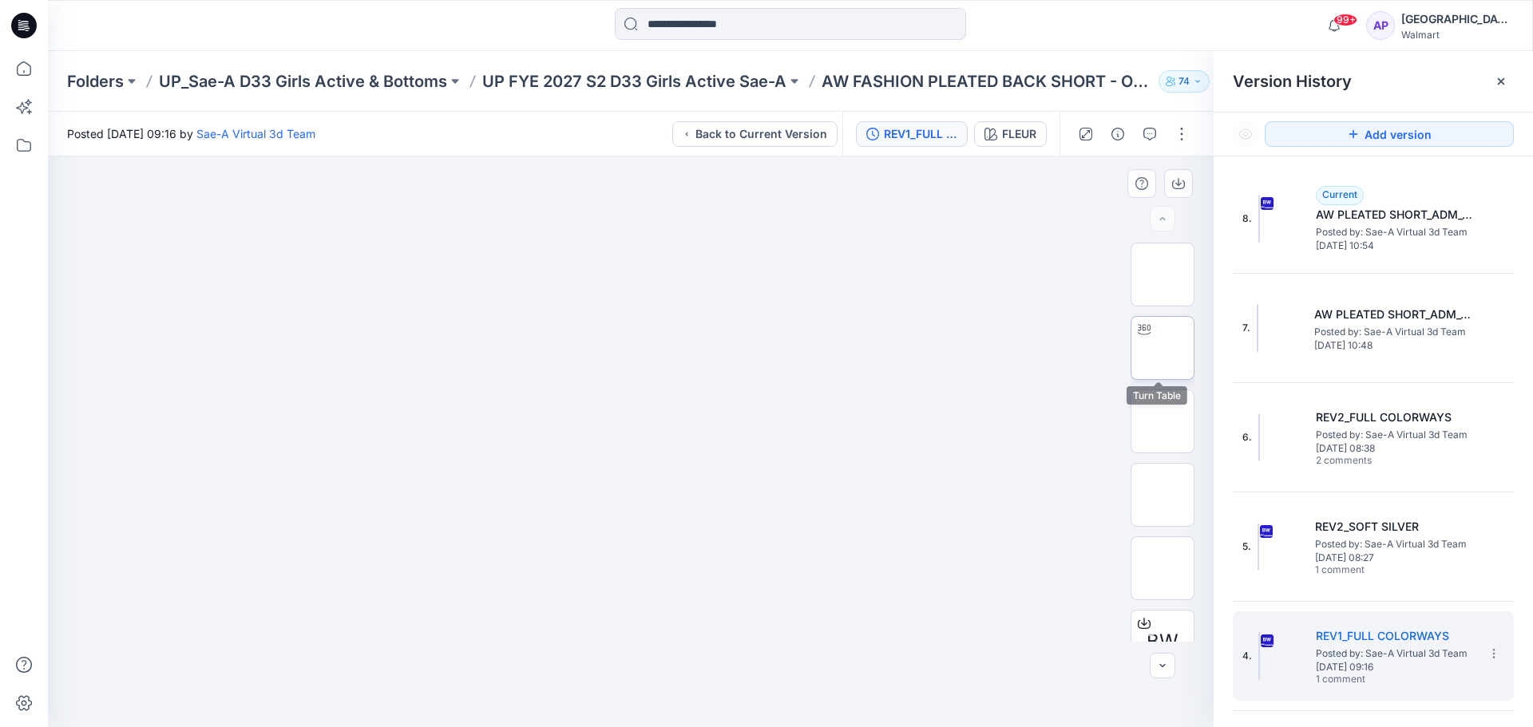
click at [1163, 348] on img at bounding box center [1163, 348] width 0 height 0
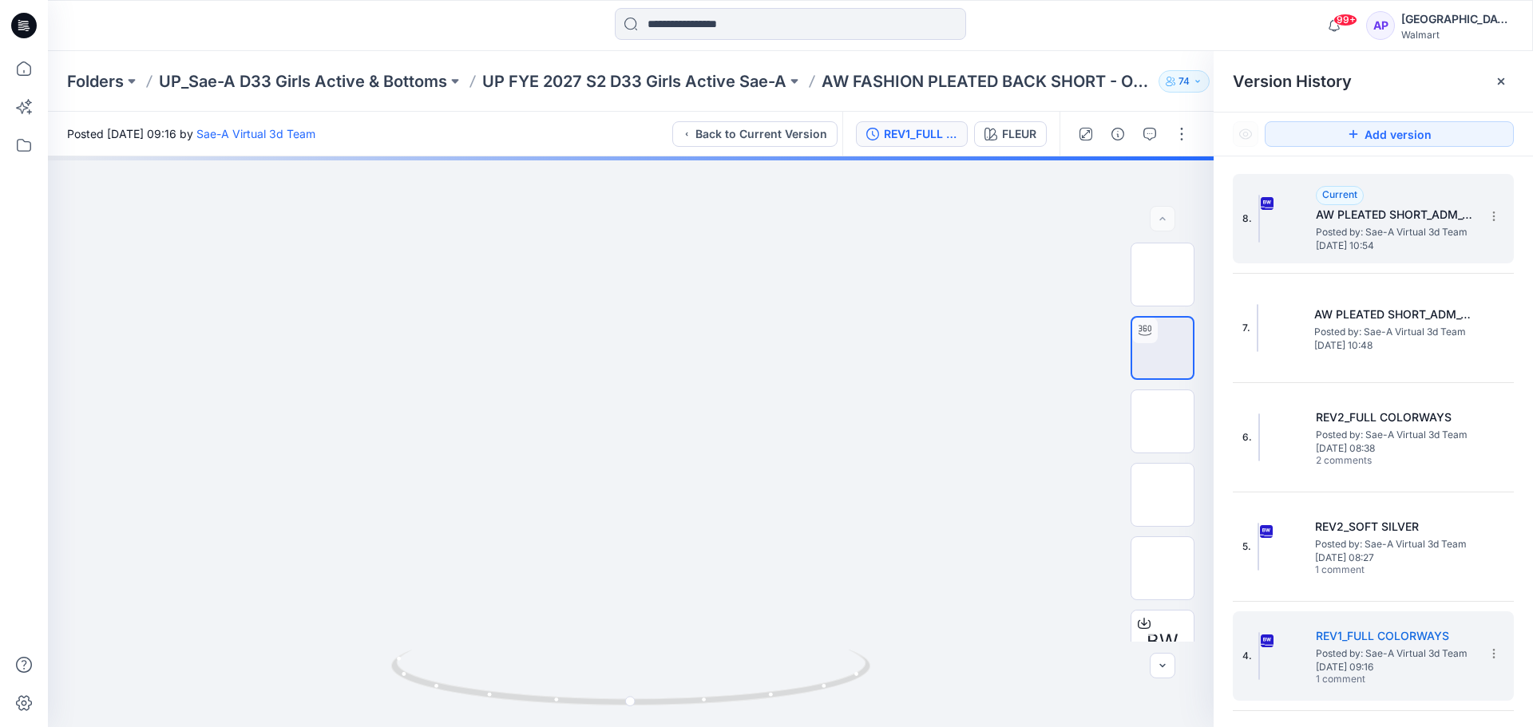
click at [1381, 248] on span "Monday, September 15, 2025 10:54" at bounding box center [1396, 245] width 160 height 11
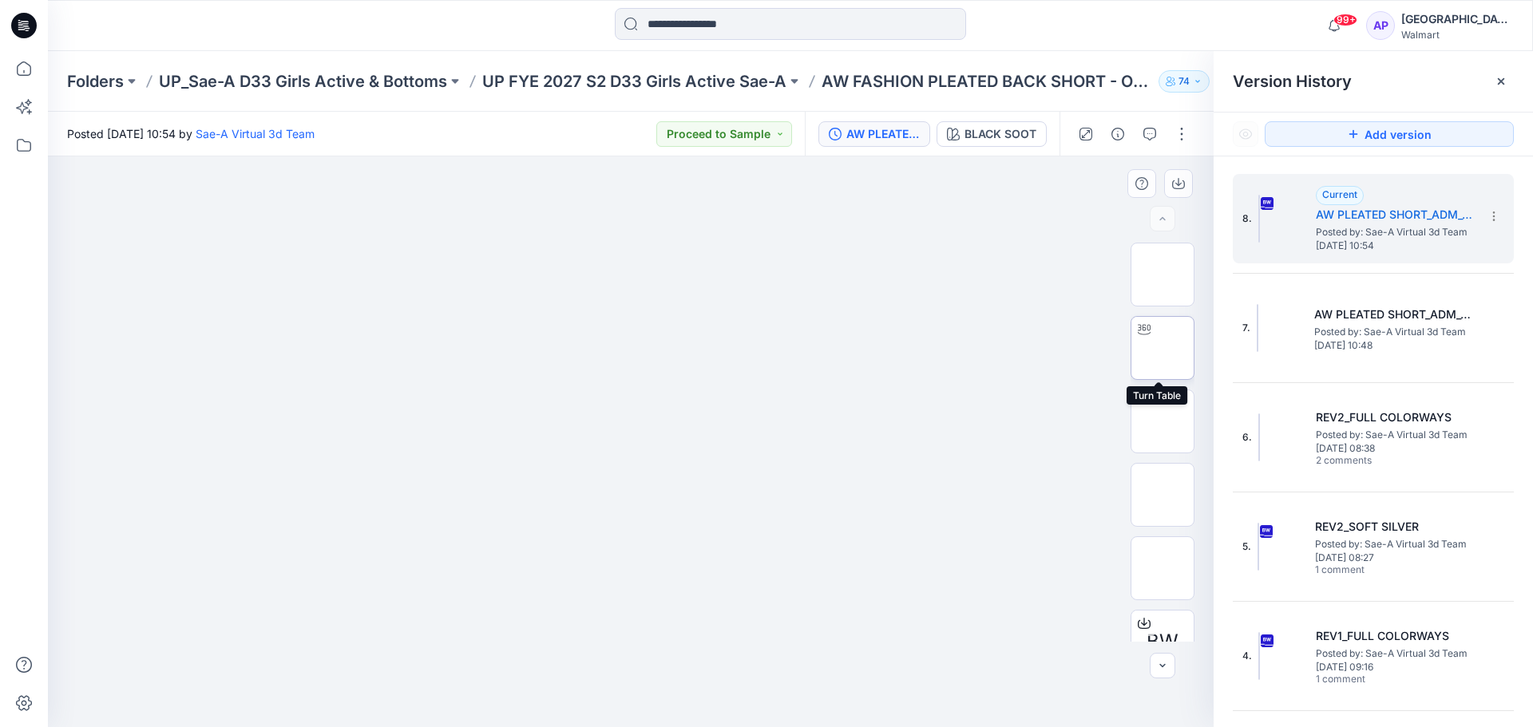
click at [1163, 348] on img at bounding box center [1163, 348] width 0 height 0
click at [908, 147] on div "AW PLEATED SHORT_ADM_OPT2_REV2_AW PLEATED SHORT SAEA 091525 BLACK SOOT" at bounding box center [932, 134] width 255 height 45
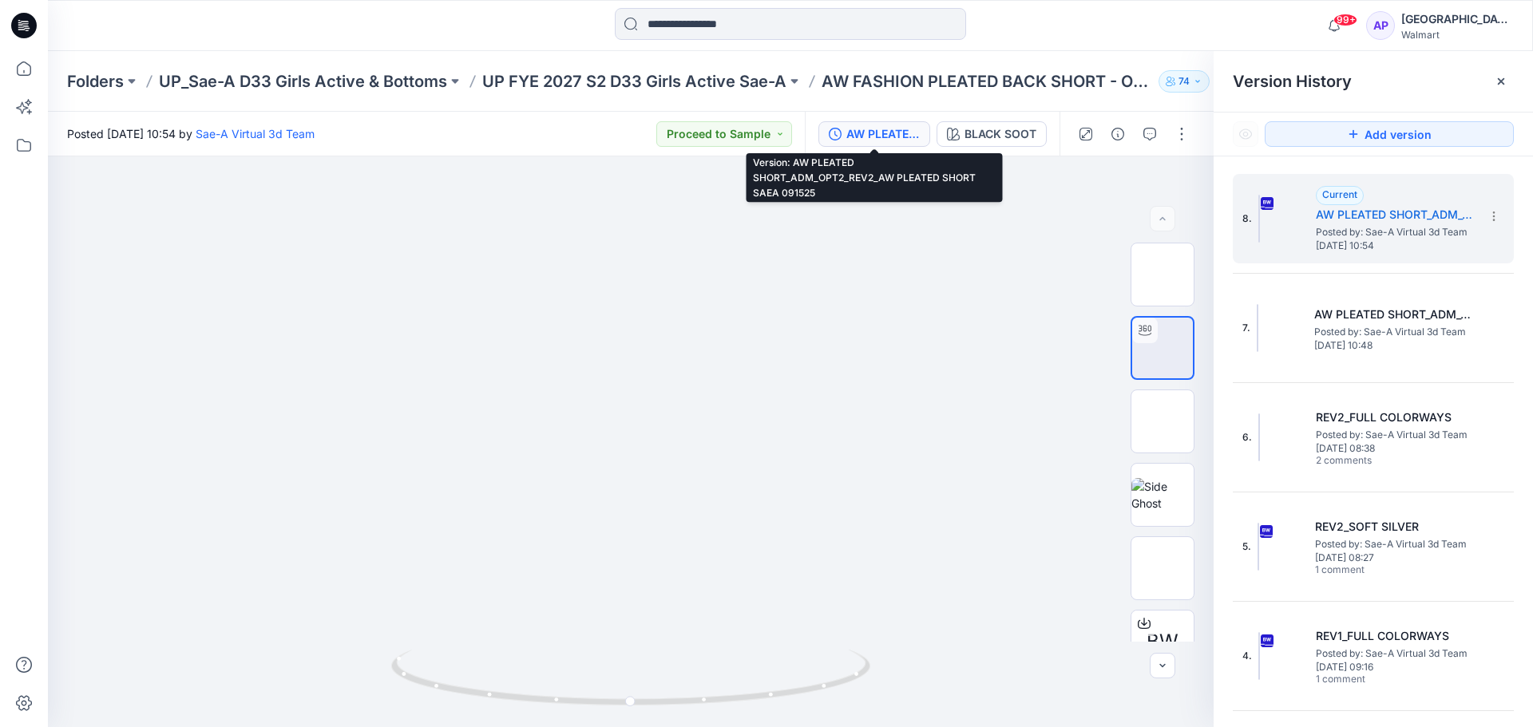
click at [903, 139] on div "AW PLEATED SHORT_ADM_OPT2_REV2_AW PLEATED SHORT SAEA 091525" at bounding box center [882, 134] width 73 height 18
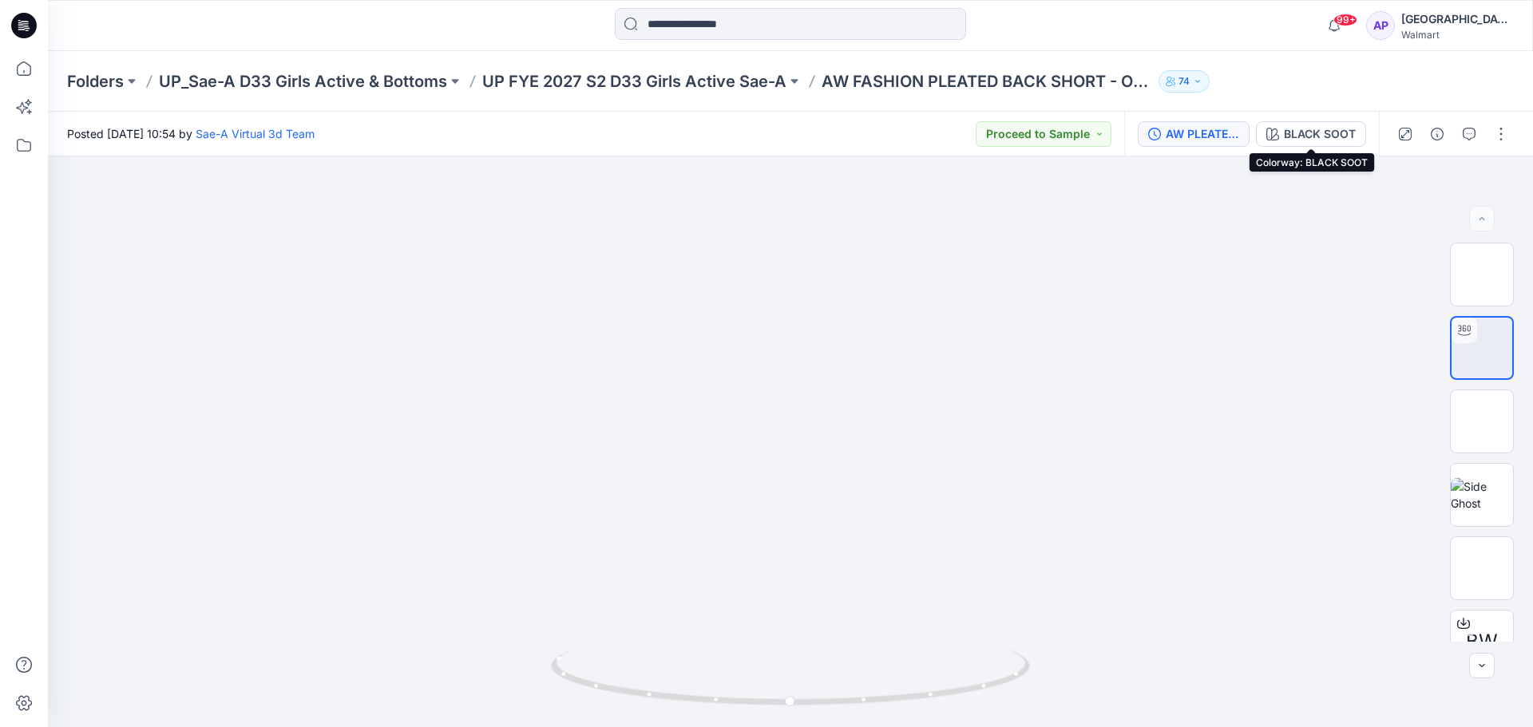
click at [1209, 137] on div "AW PLEATED SHORT_ADM_OPT2_REV2_AW PLEATED SHORT SAEA 091525" at bounding box center [1202, 134] width 73 height 18
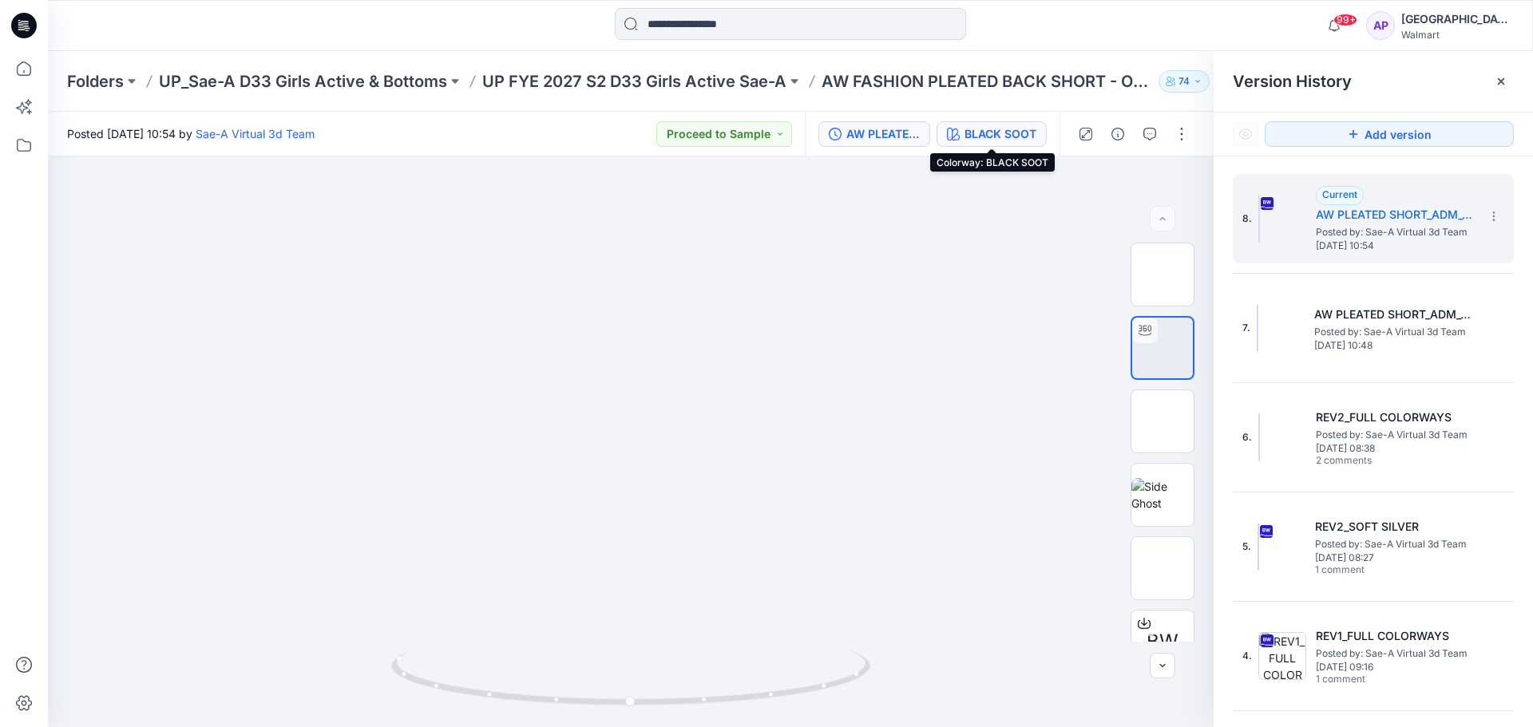
click at [1001, 137] on div "BLACK SOOT" at bounding box center [1001, 134] width 72 height 18
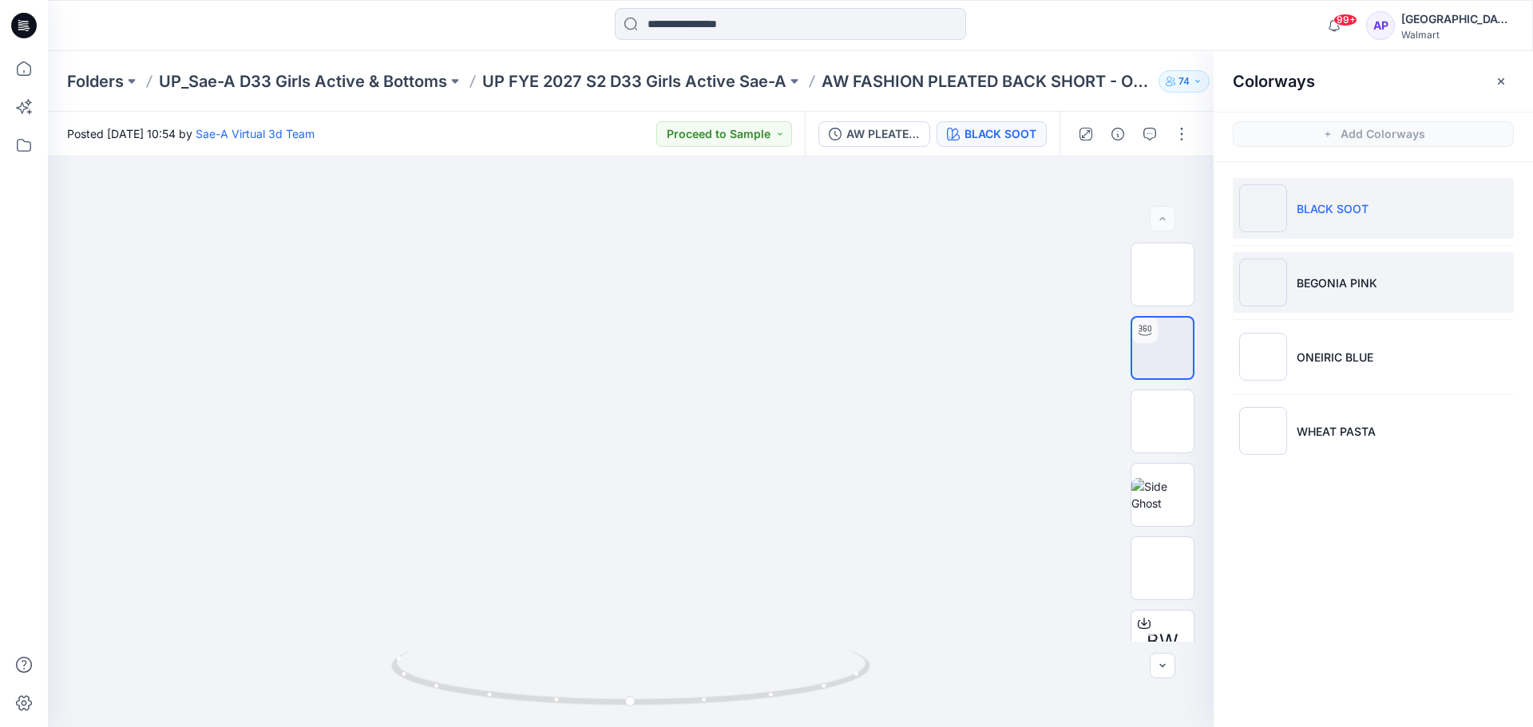
click at [1361, 309] on li "BEGONIA PINK" at bounding box center [1373, 282] width 281 height 61
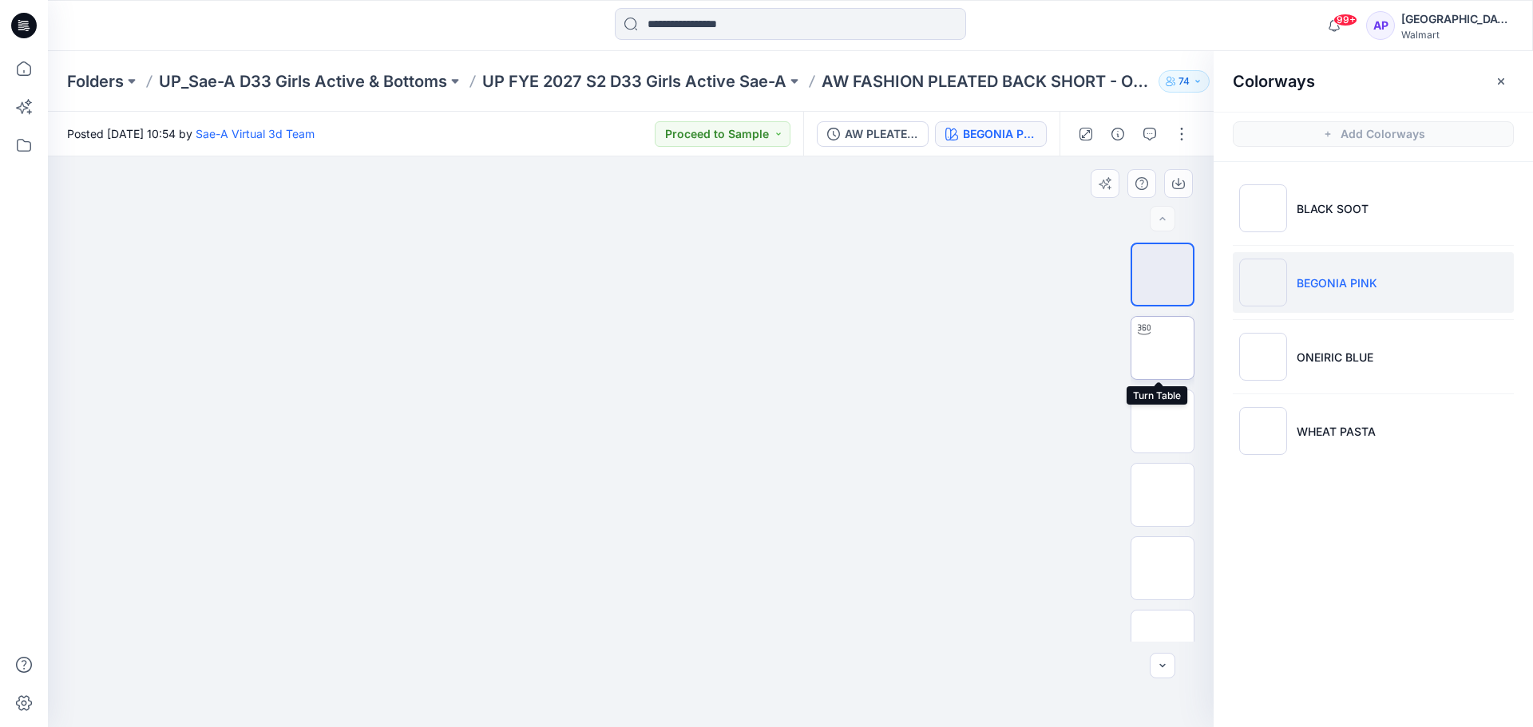
click at [1163, 348] on img at bounding box center [1163, 348] width 0 height 0
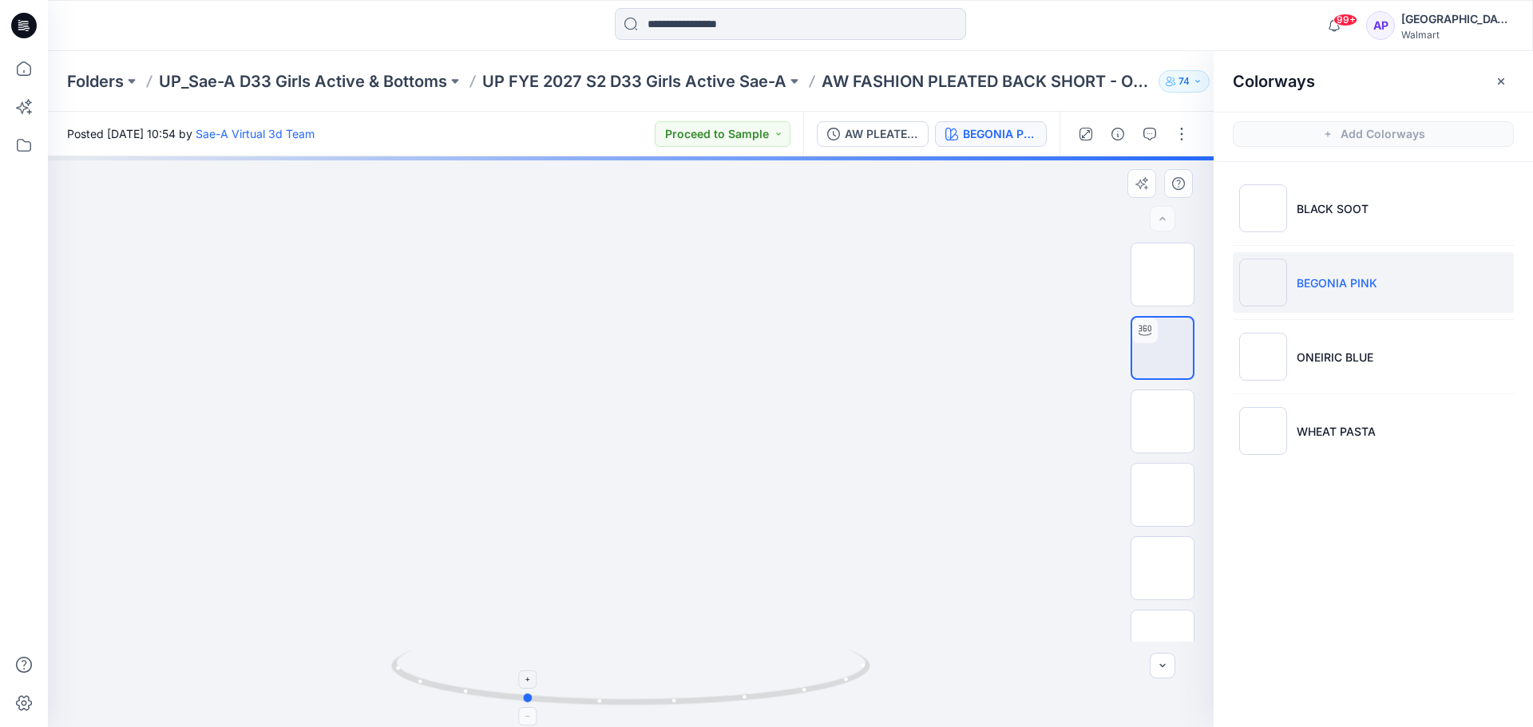
drag, startPoint x: 747, startPoint y: 695, endPoint x: 641, endPoint y: 695, distance: 106.2
click at [641, 695] on icon at bounding box center [632, 680] width 483 height 60
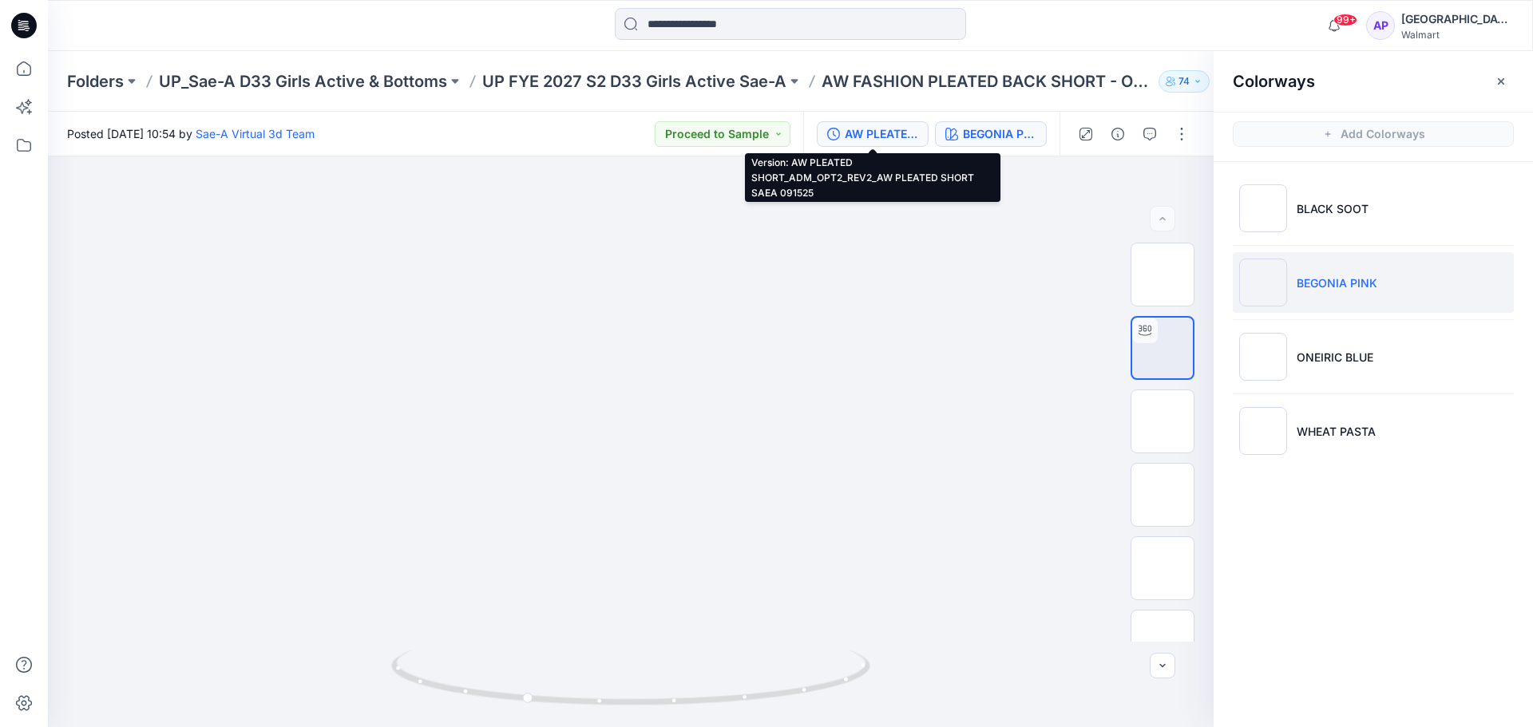
click at [878, 132] on div "AW PLEATED SHORT_ADM_OPT2_REV2_AW PLEATED SHORT SAEA 091525" at bounding box center [881, 134] width 73 height 18
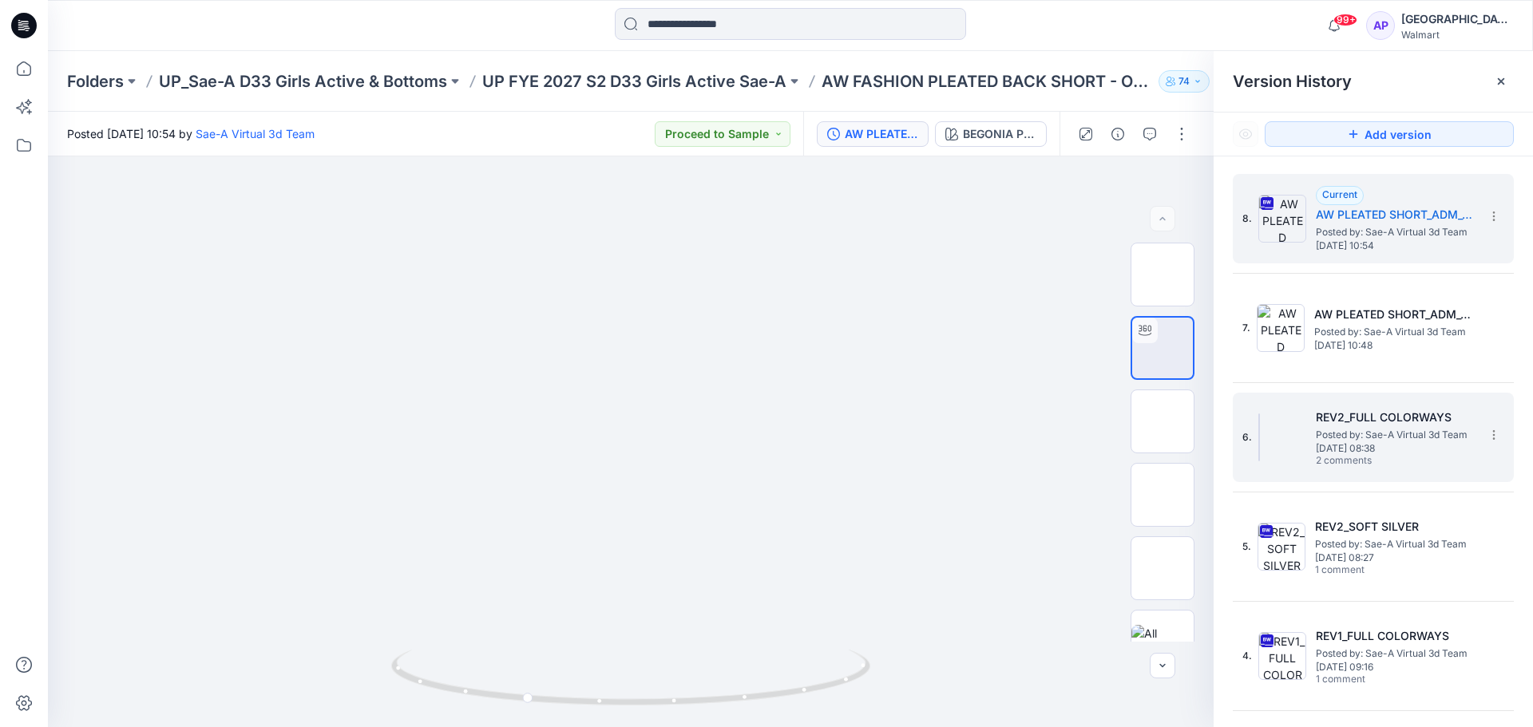
click at [1395, 406] on div "6. REV2_FULL COLORWAYS Posted by: Sae-A Virtual 3d Team Thursday, July 31, 2025…" at bounding box center [1362, 437] width 240 height 77
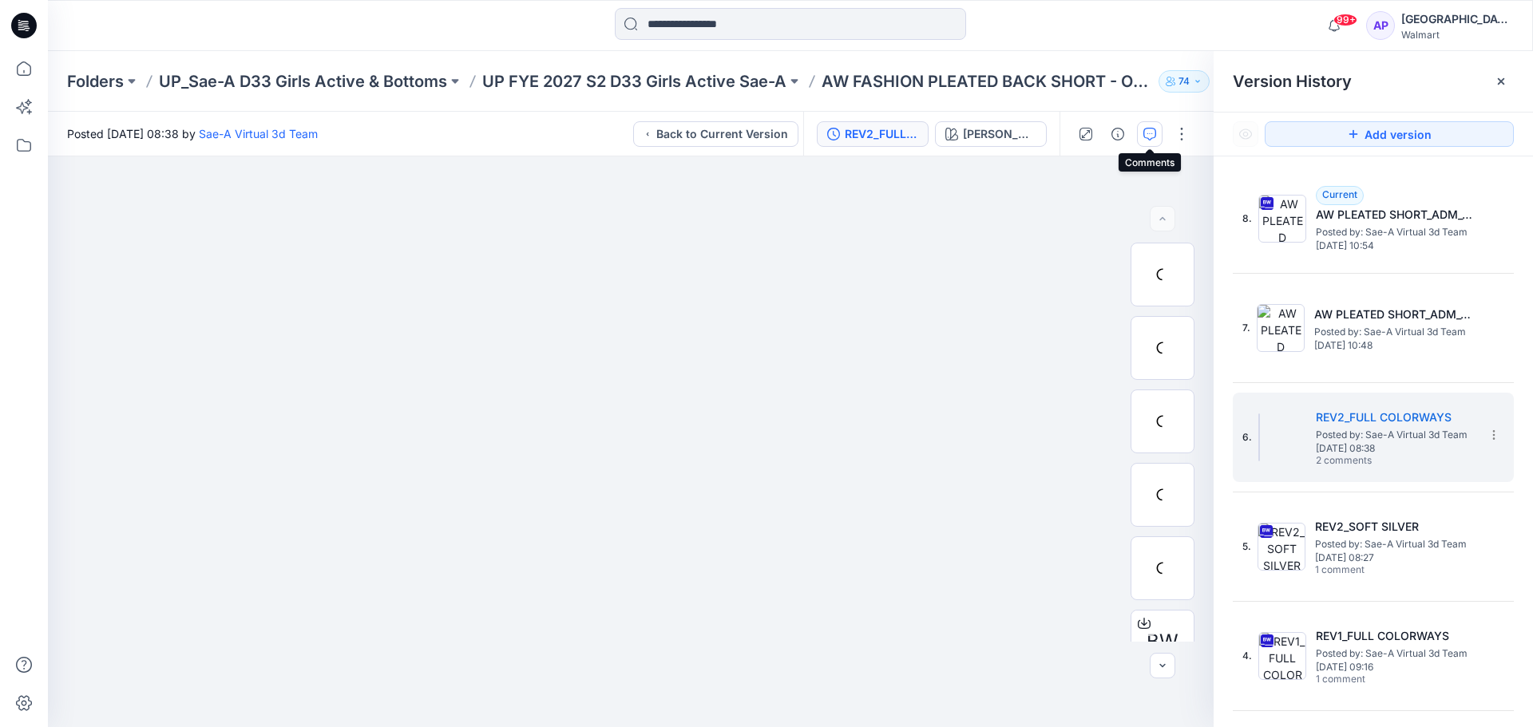
click at [1153, 128] on icon "button" at bounding box center [1149, 134] width 13 height 13
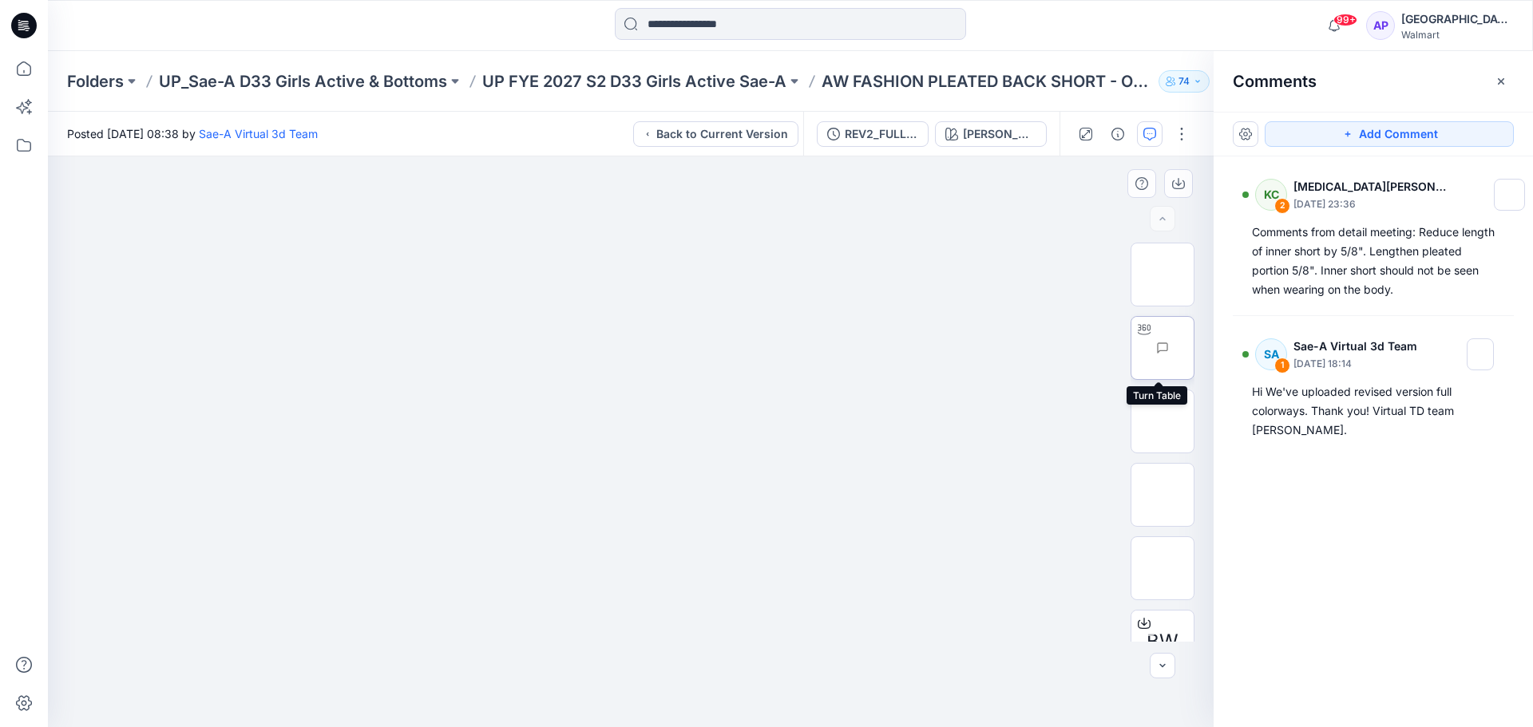
click at [1194, 348] on img at bounding box center [1194, 348] width 0 height 0
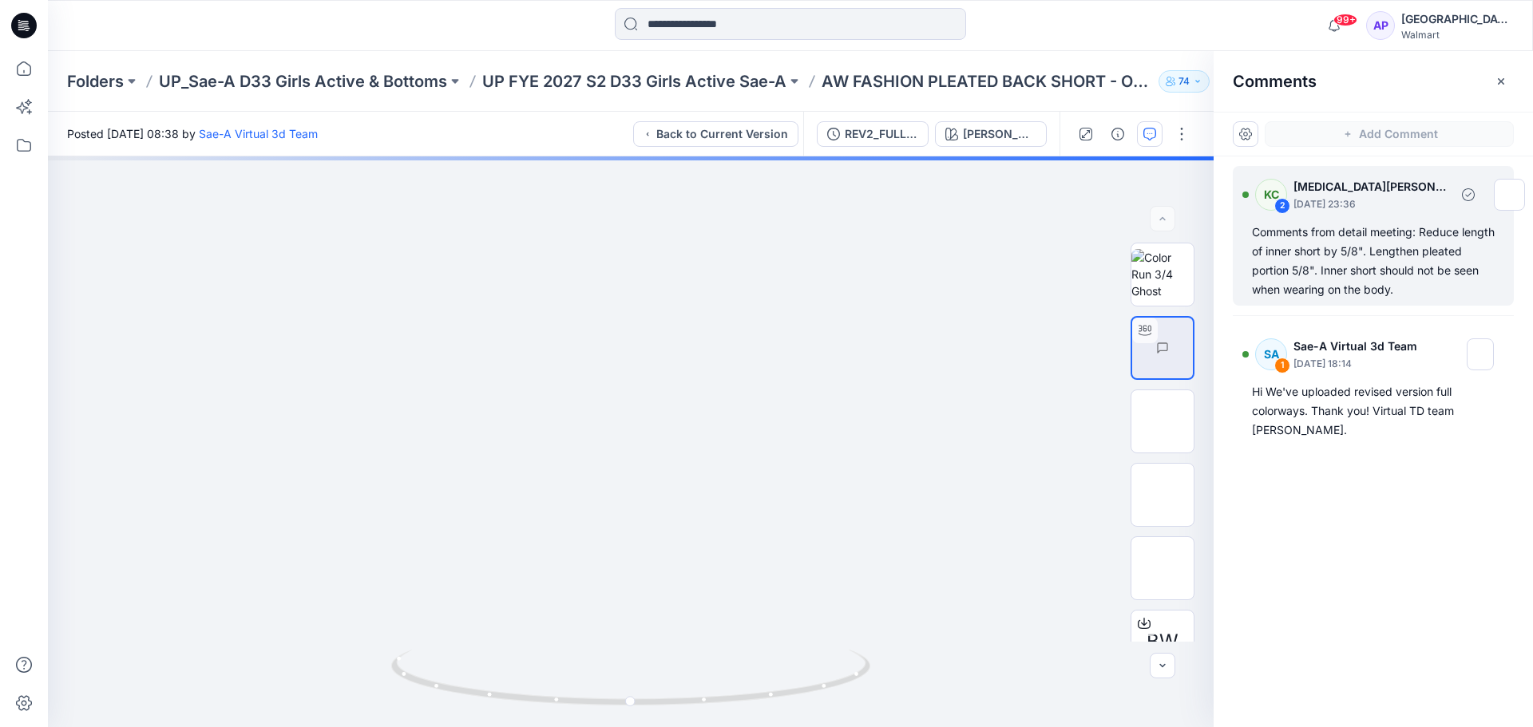
click at [1359, 247] on div "Comments from detail meeting: Reduce length of inner short by 5/8". Lengthen pl…" at bounding box center [1373, 261] width 243 height 77
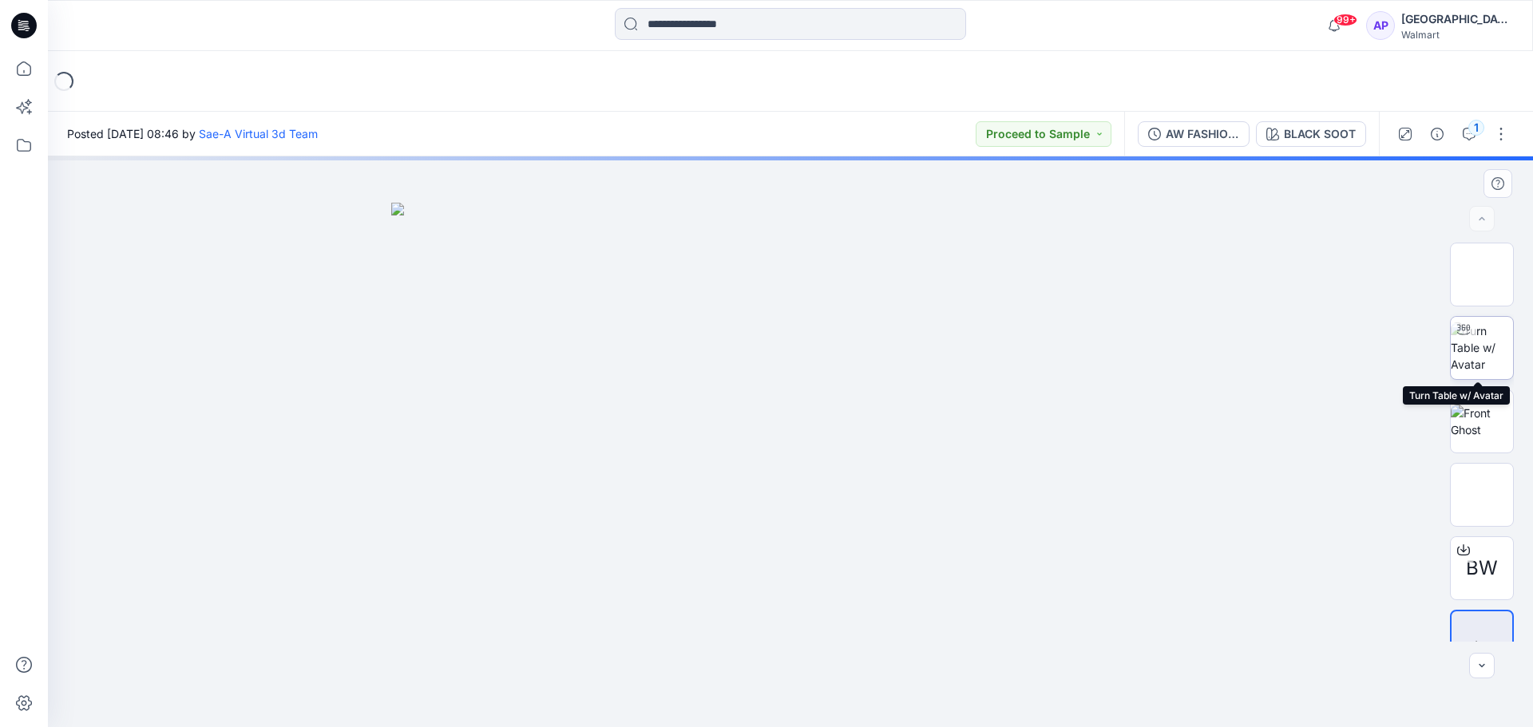
click at [1481, 357] on img at bounding box center [1482, 348] width 62 height 50
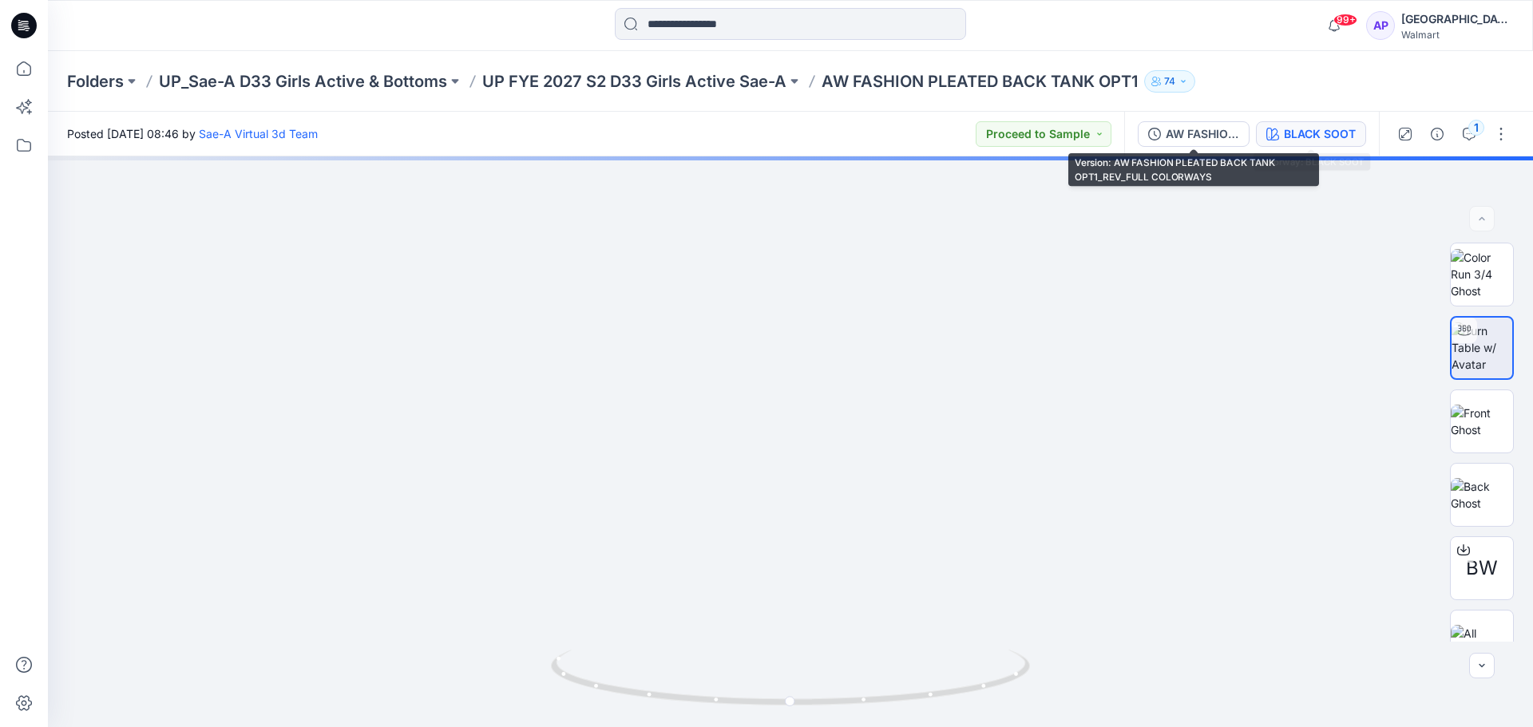
click at [1281, 131] on button "BLACK SOOT" at bounding box center [1311, 134] width 110 height 26
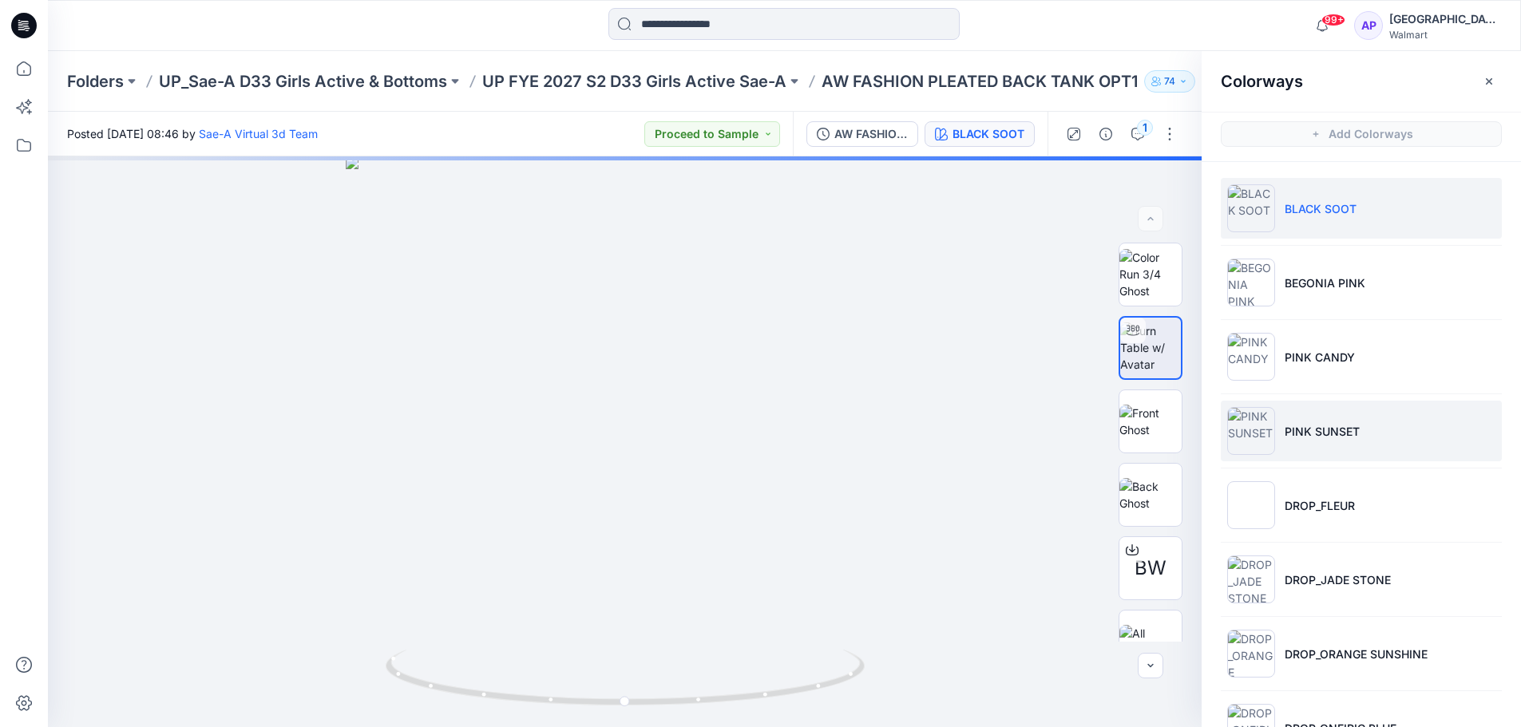
click at [1342, 420] on li "PINK SUNSET" at bounding box center [1361, 431] width 281 height 61
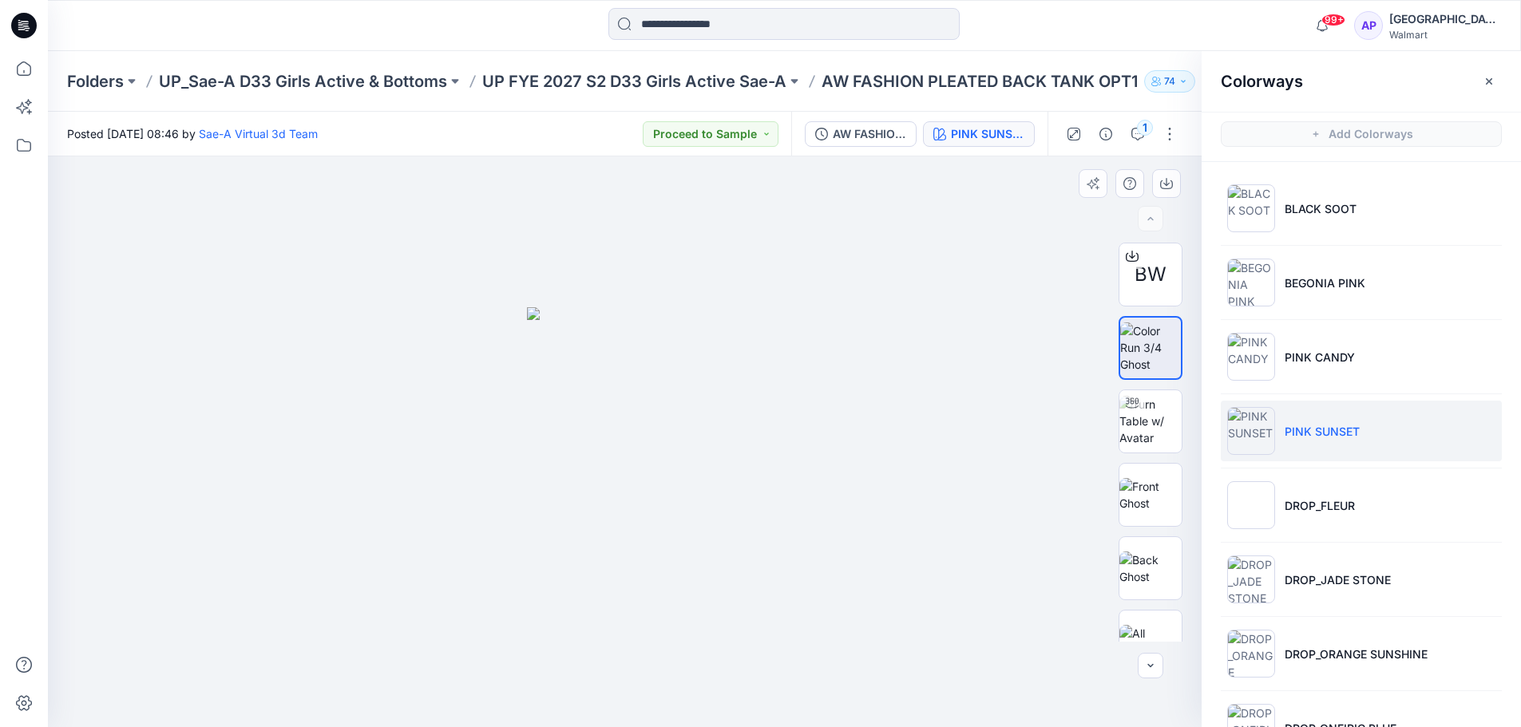
drag, startPoint x: 764, startPoint y: 680, endPoint x: 658, endPoint y: 680, distance: 106.2
click at [658, 682] on div at bounding box center [625, 442] width 1154 height 571
drag, startPoint x: 1126, startPoint y: 421, endPoint x: 1102, endPoint y: 442, distance: 31.7
click at [1128, 421] on img at bounding box center [1151, 421] width 62 height 50
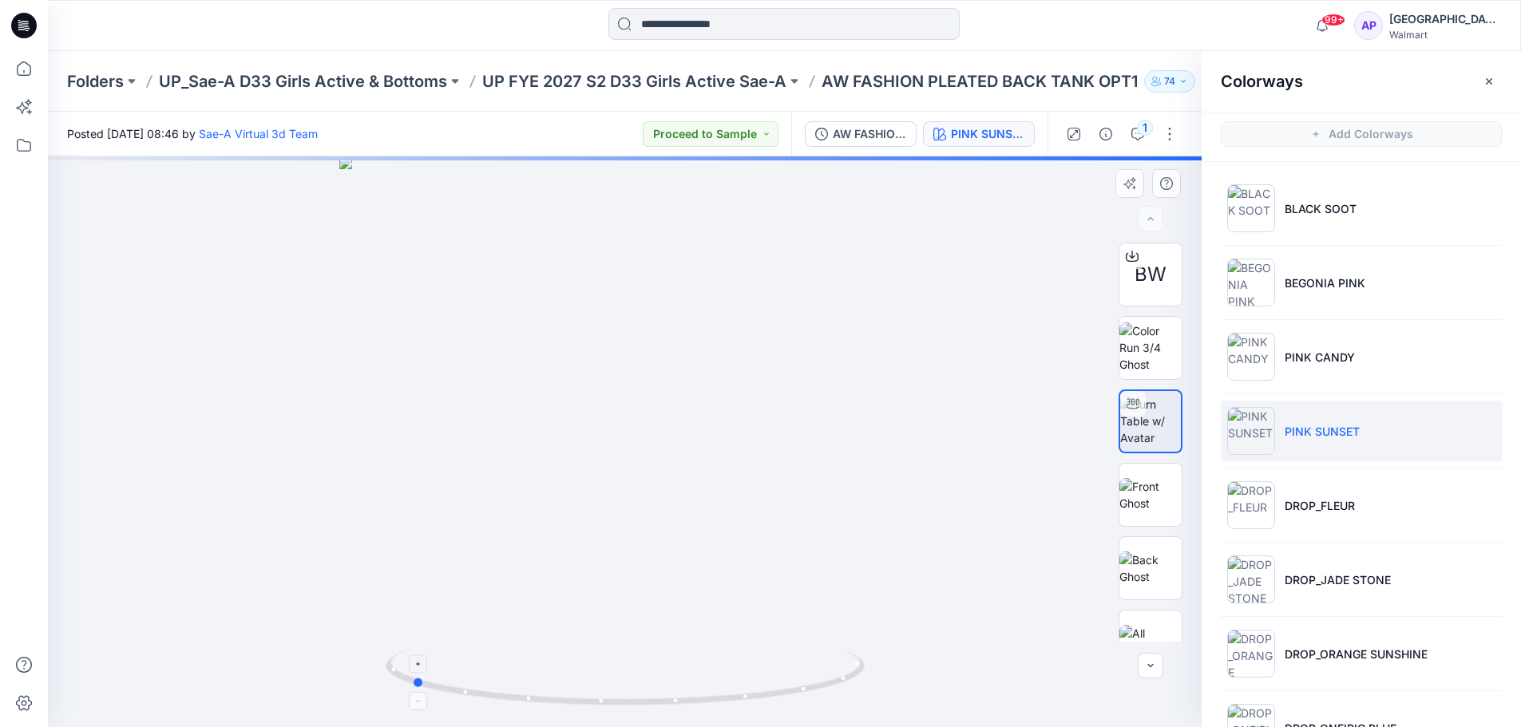
drag, startPoint x: 785, startPoint y: 694, endPoint x: 581, endPoint y: 692, distance: 203.6
click at [581, 692] on icon at bounding box center [627, 680] width 483 height 60
